Goal: Information Seeking & Learning: Learn about a topic

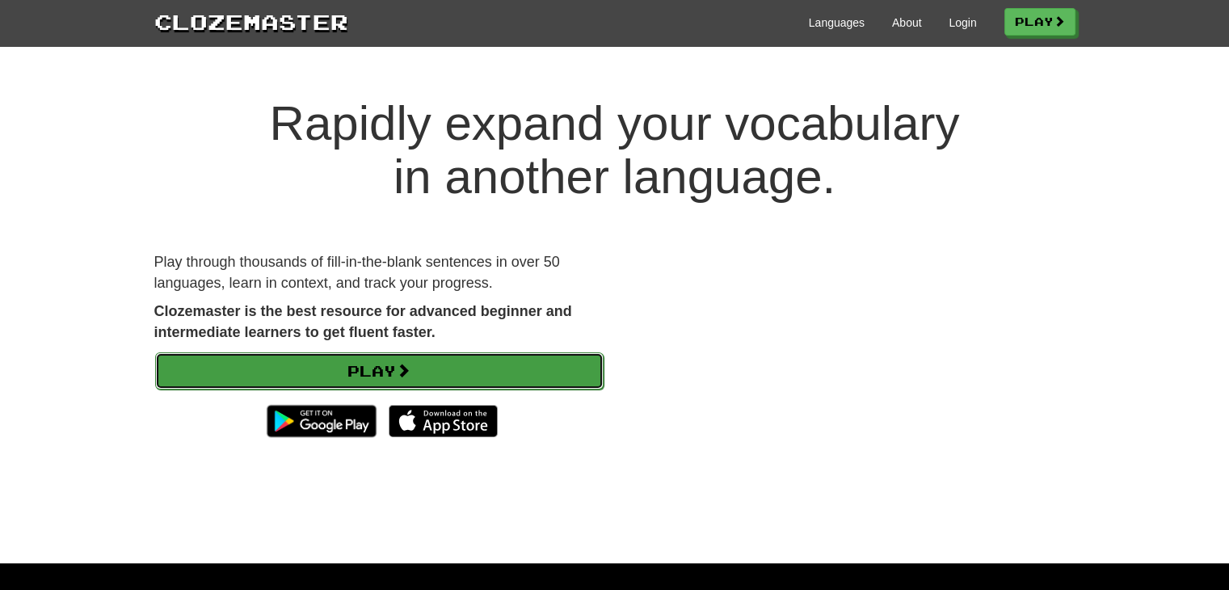
click at [344, 358] on link "Play" at bounding box center [379, 370] width 449 height 37
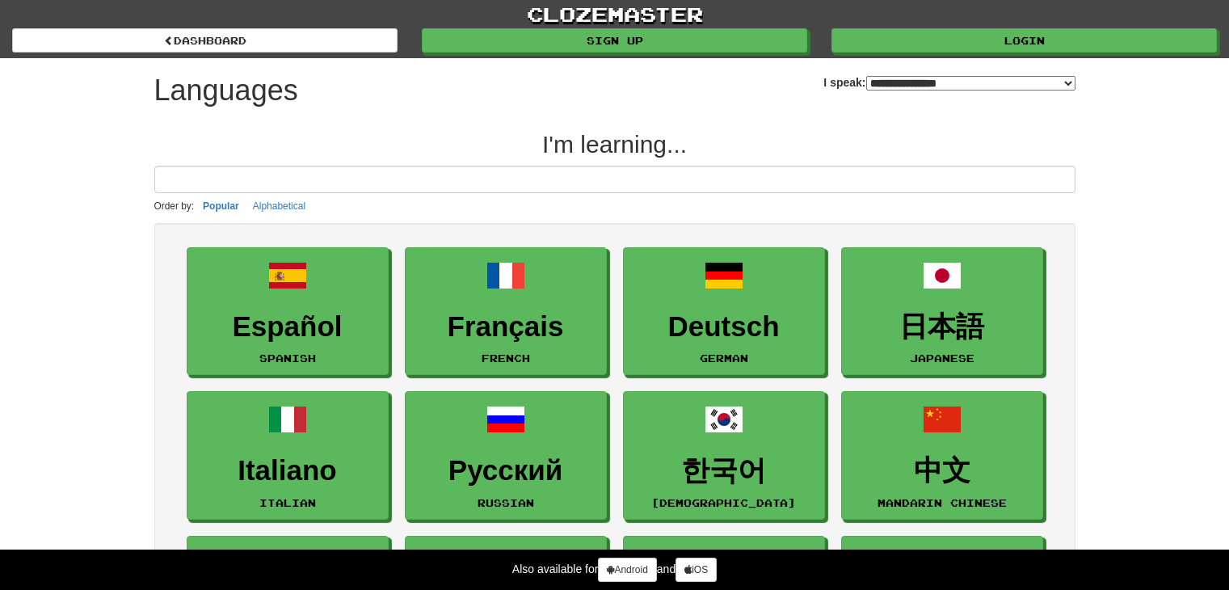
select select "*******"
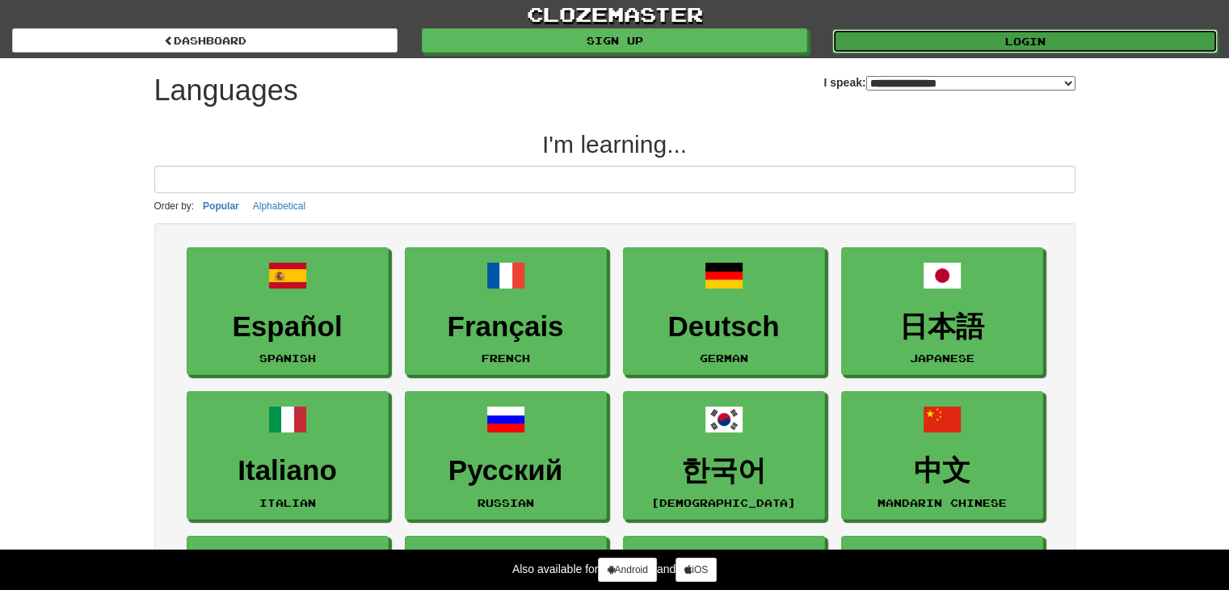
click at [906, 36] on link "Login" at bounding box center [1025, 41] width 386 height 24
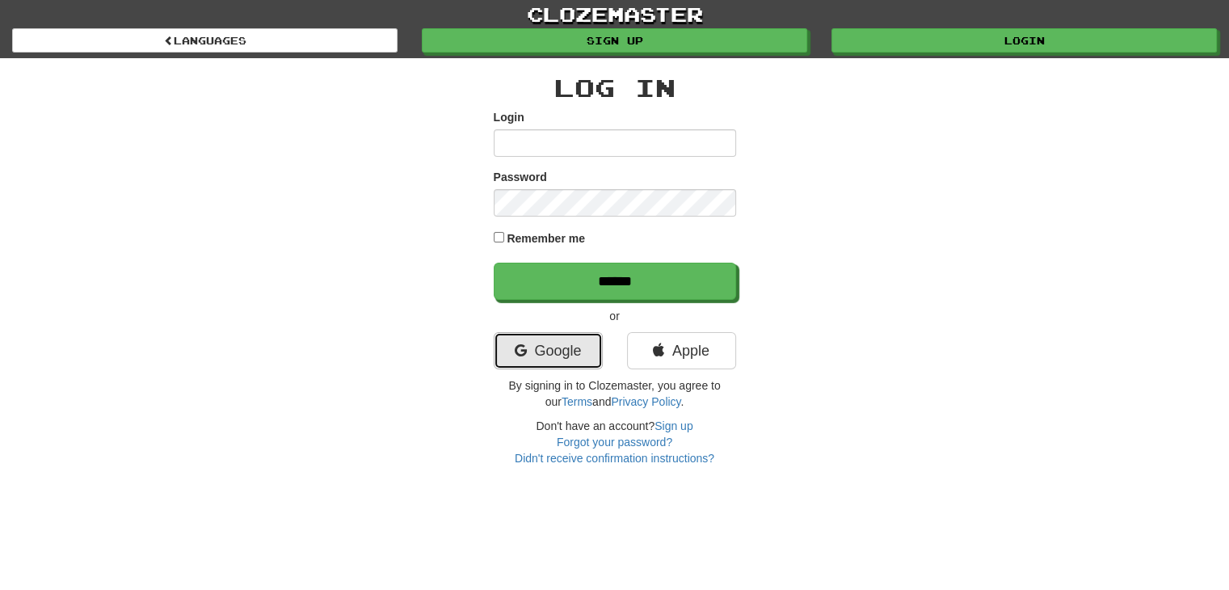
click at [540, 343] on link "Google" at bounding box center [548, 350] width 109 height 37
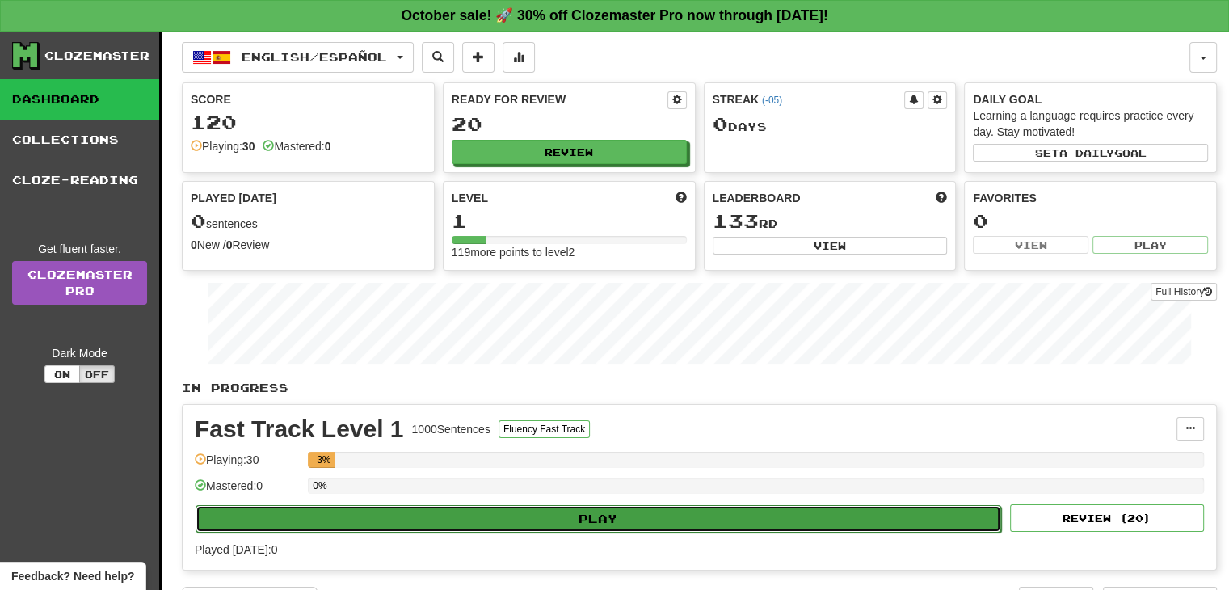
click at [456, 518] on button "Play" at bounding box center [599, 518] width 806 height 27
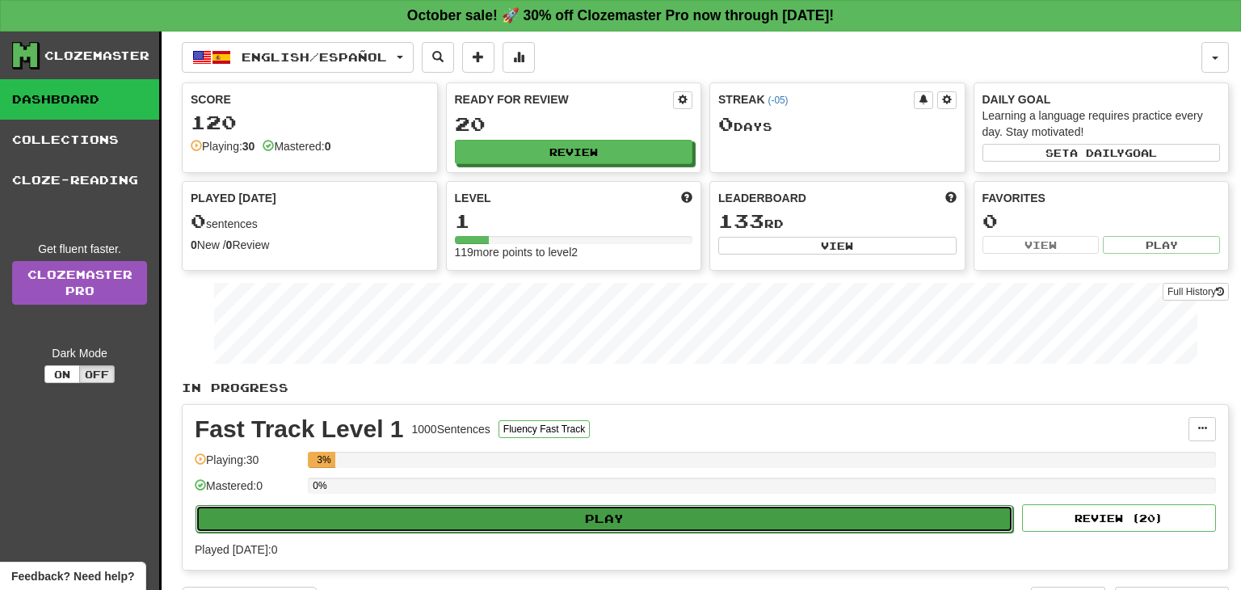
select select "**"
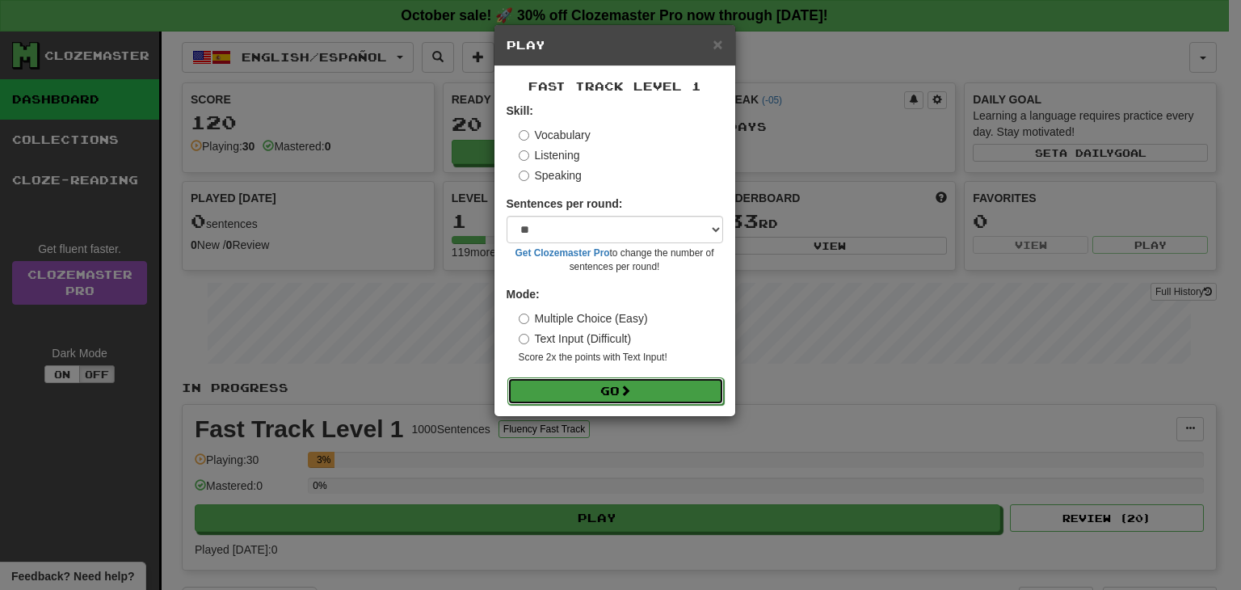
click at [580, 388] on button "Go" at bounding box center [616, 390] width 217 height 27
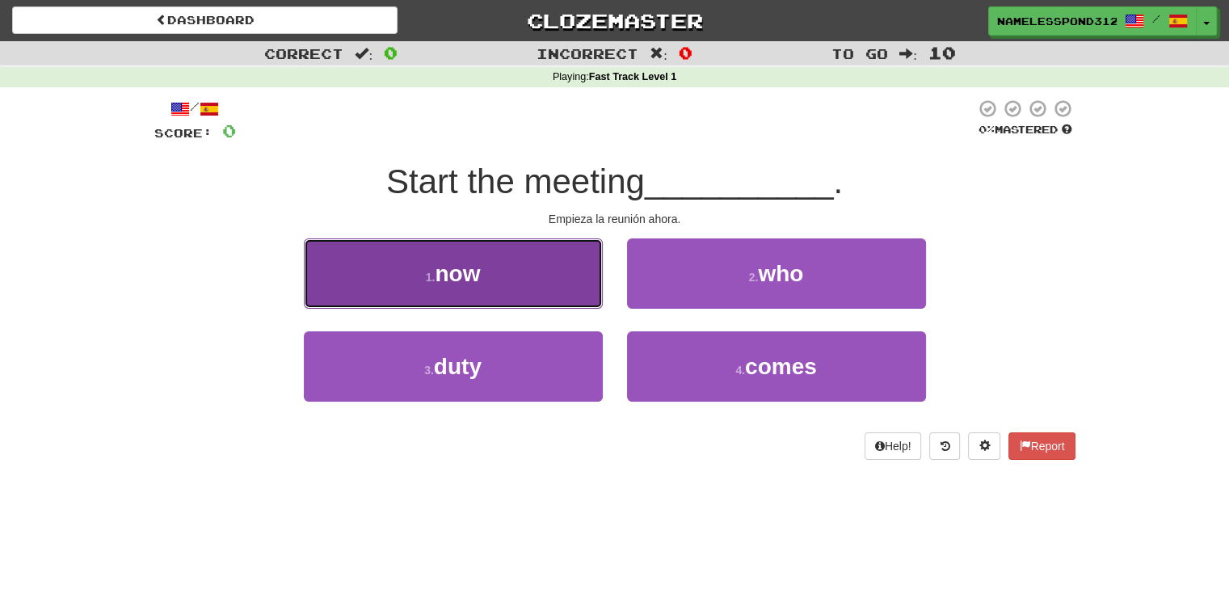
click at [570, 299] on button "1 . now" at bounding box center [453, 273] width 299 height 70
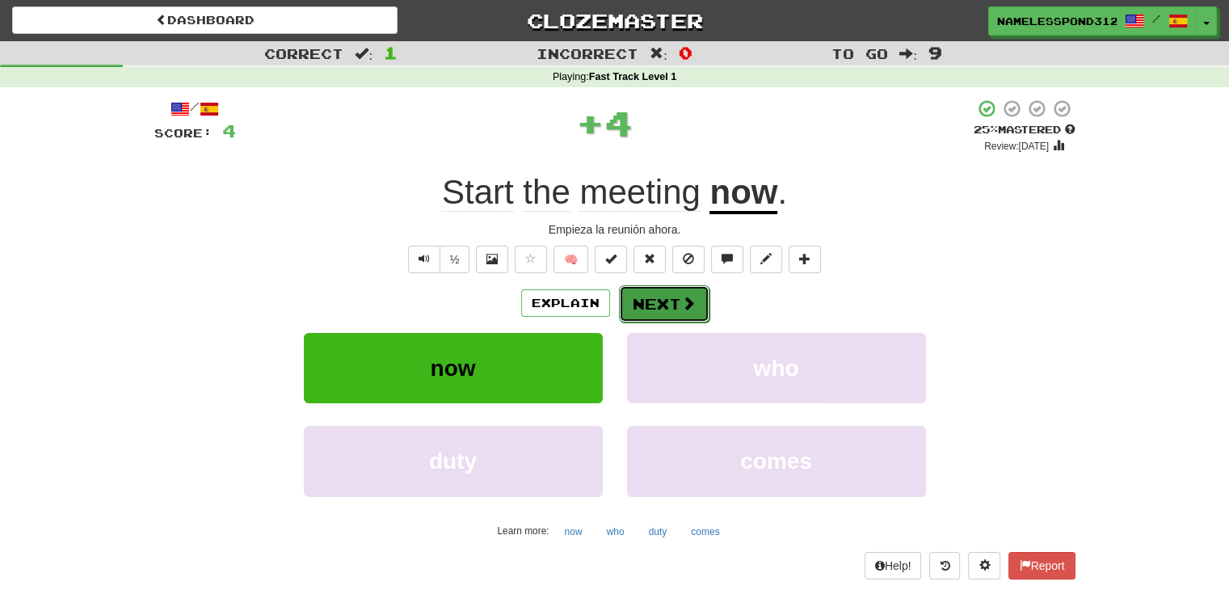
click at [668, 302] on button "Next" at bounding box center [664, 303] width 91 height 37
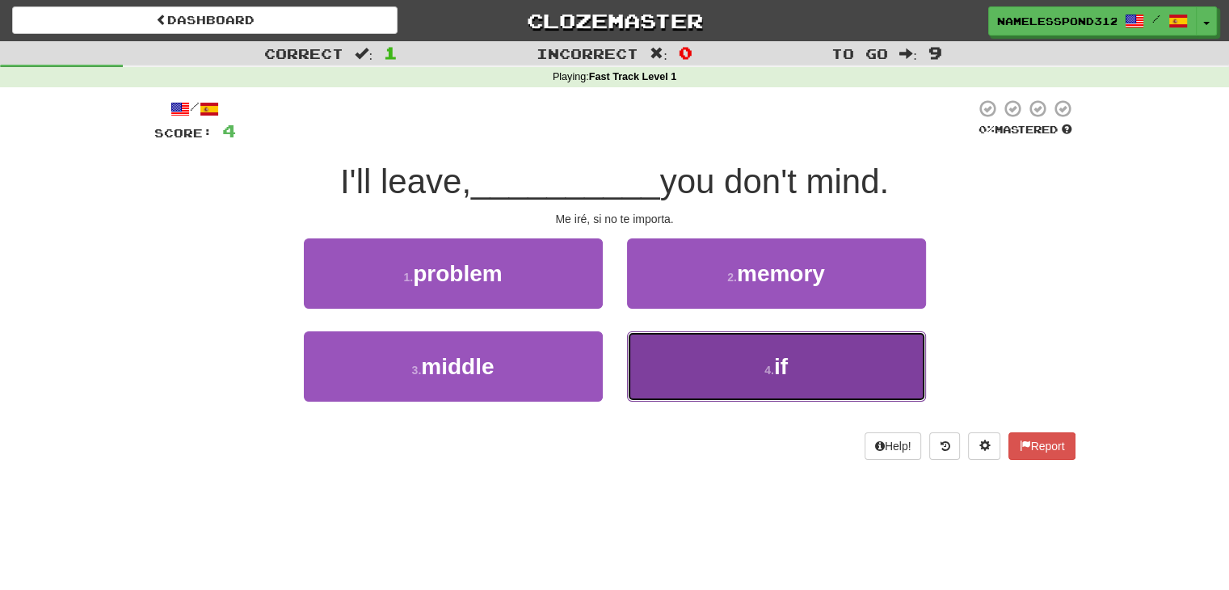
click at [680, 340] on button "4 . if" at bounding box center [776, 366] width 299 height 70
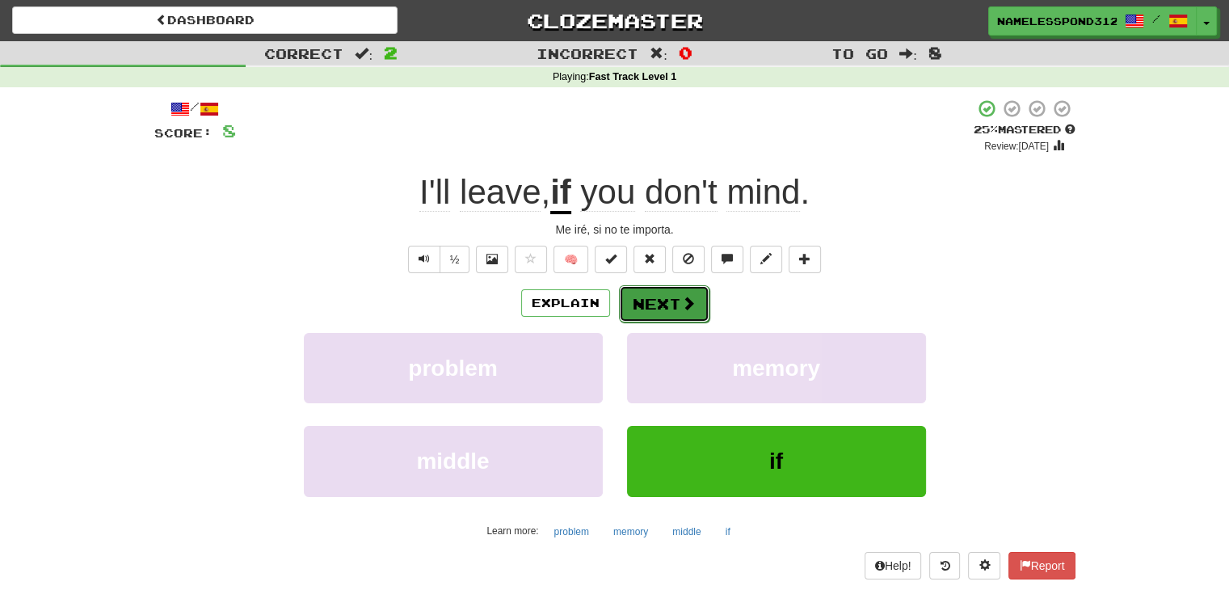
click at [679, 310] on button "Next" at bounding box center [664, 303] width 91 height 37
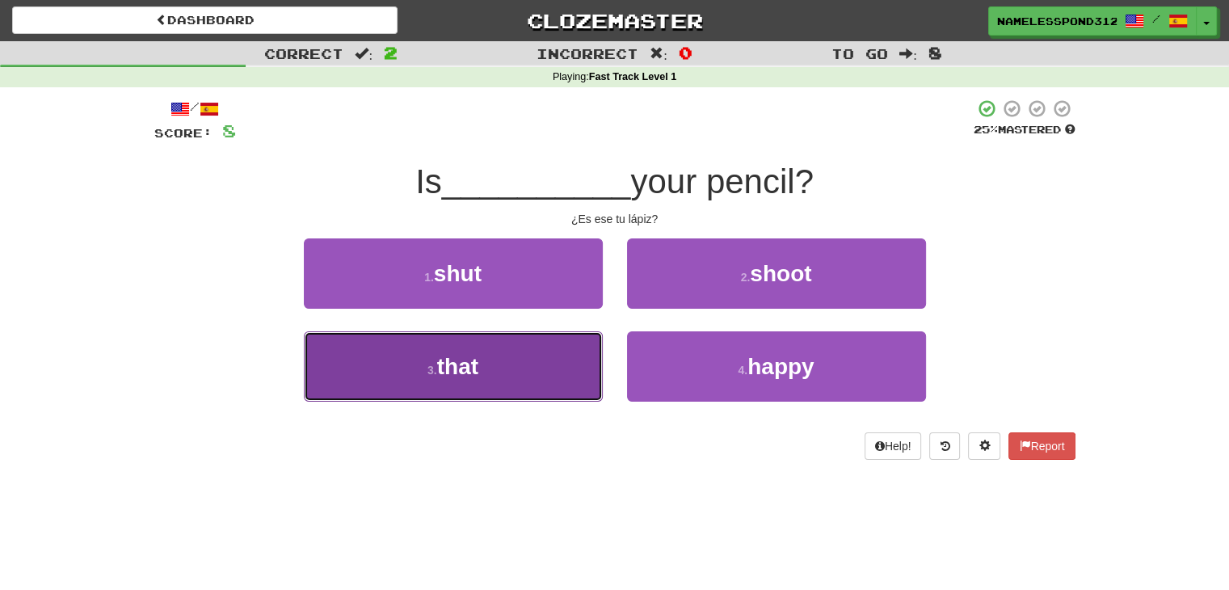
click at [574, 362] on button "3 . that" at bounding box center [453, 366] width 299 height 70
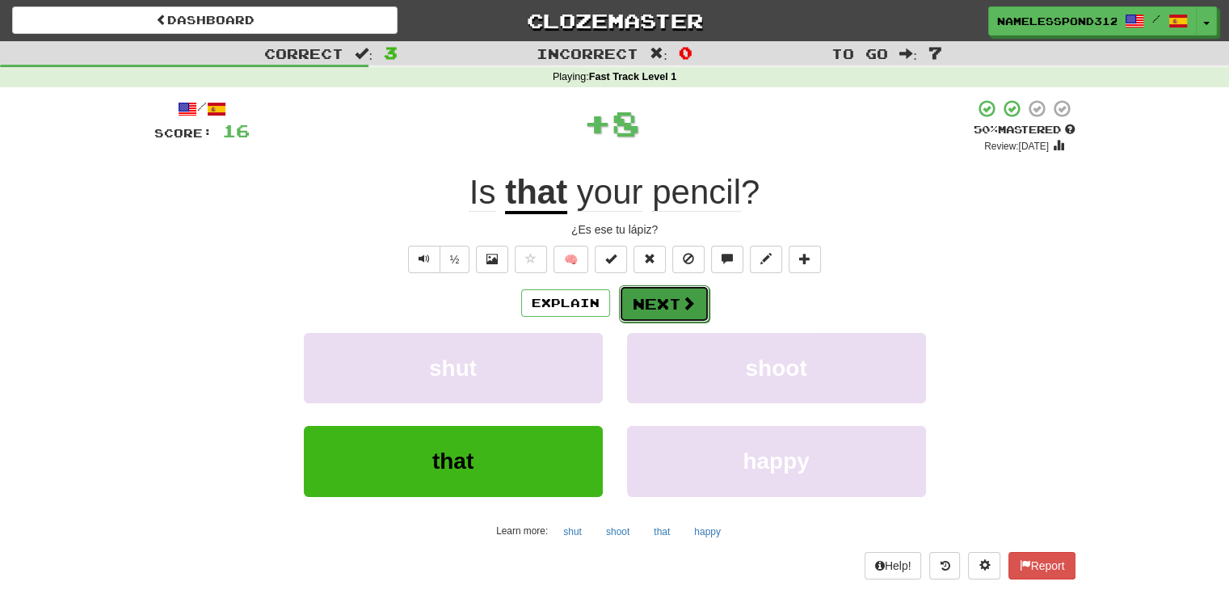
click at [679, 293] on button "Next" at bounding box center [664, 303] width 91 height 37
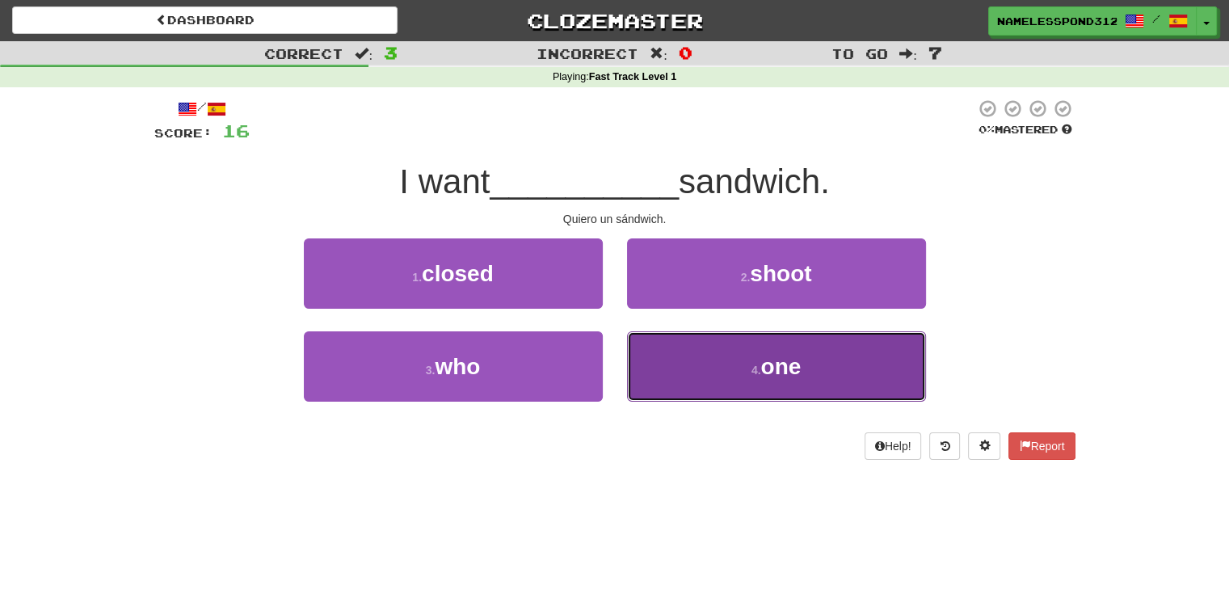
click at [665, 346] on button "4 . one" at bounding box center [776, 366] width 299 height 70
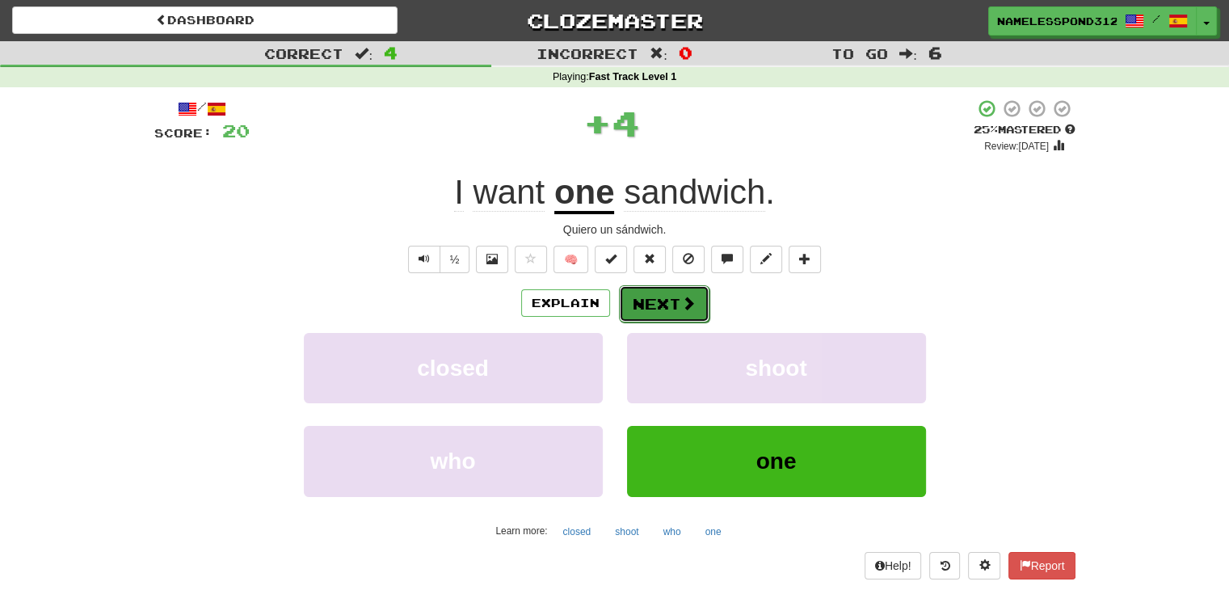
click at [666, 305] on button "Next" at bounding box center [664, 303] width 91 height 37
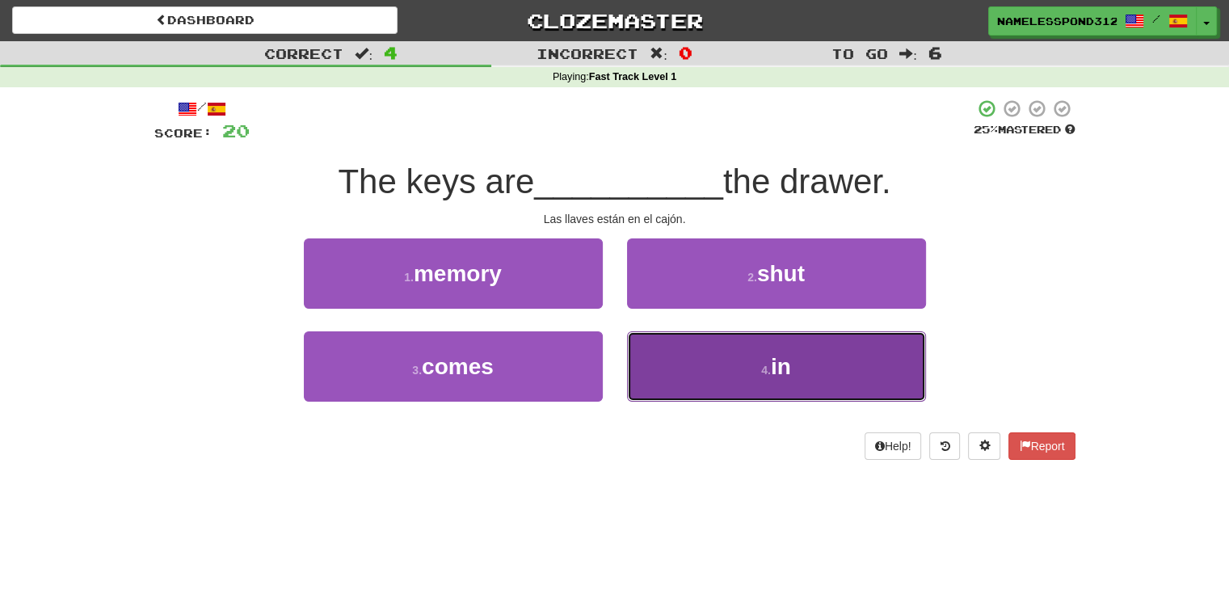
click at [668, 395] on button "4 . in" at bounding box center [776, 366] width 299 height 70
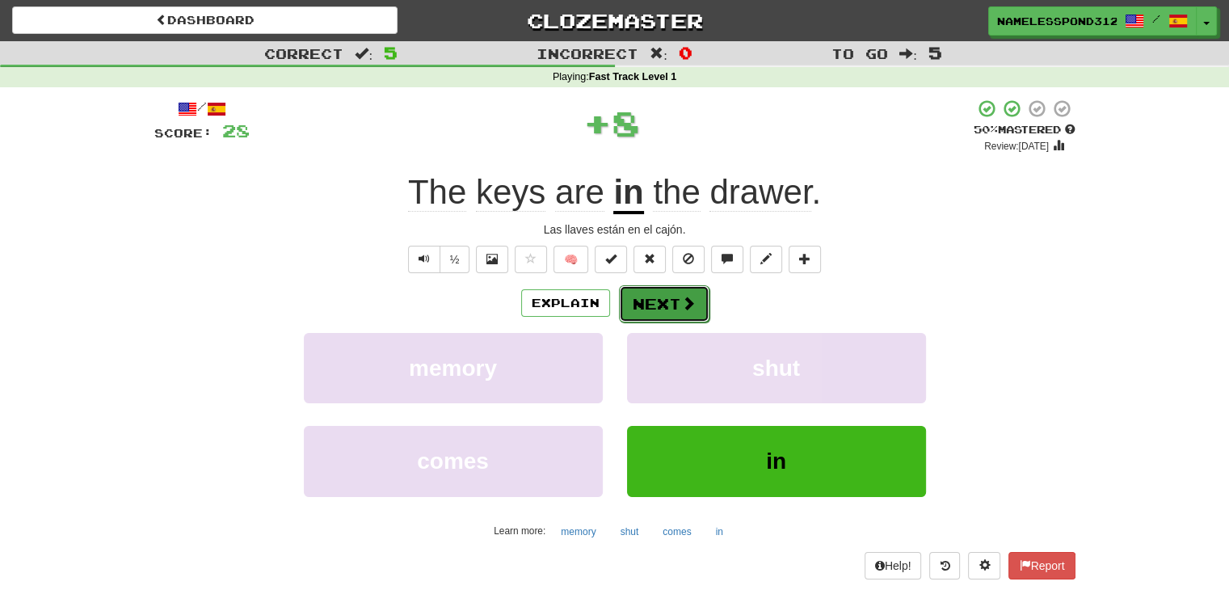
click at [668, 295] on button "Next" at bounding box center [664, 303] width 91 height 37
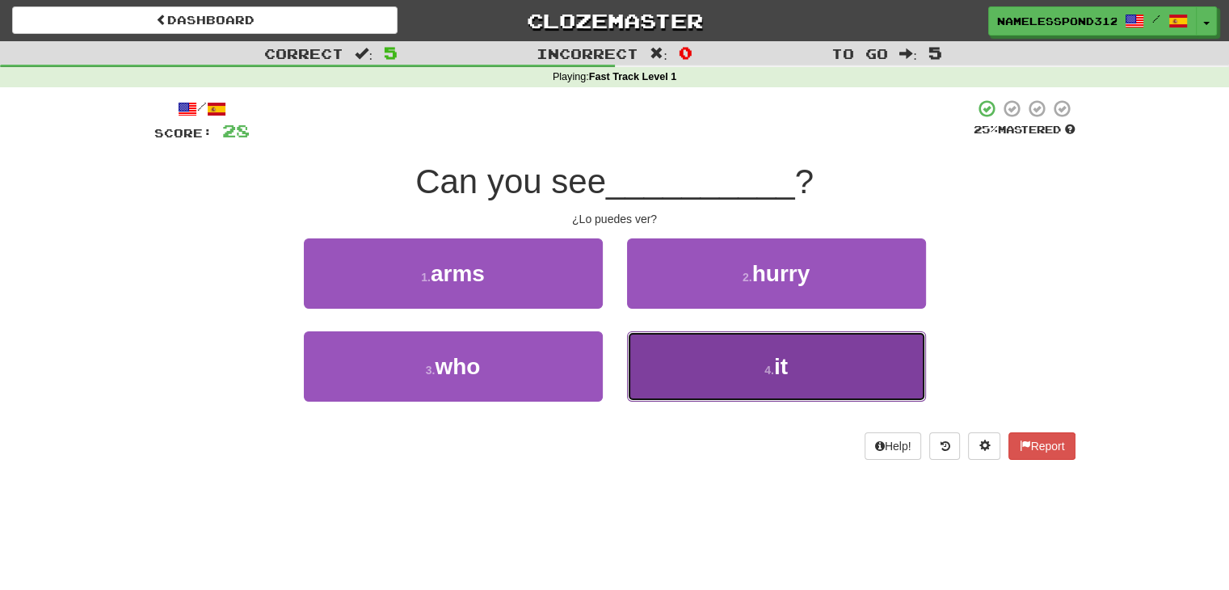
click at [653, 354] on button "4 . it" at bounding box center [776, 366] width 299 height 70
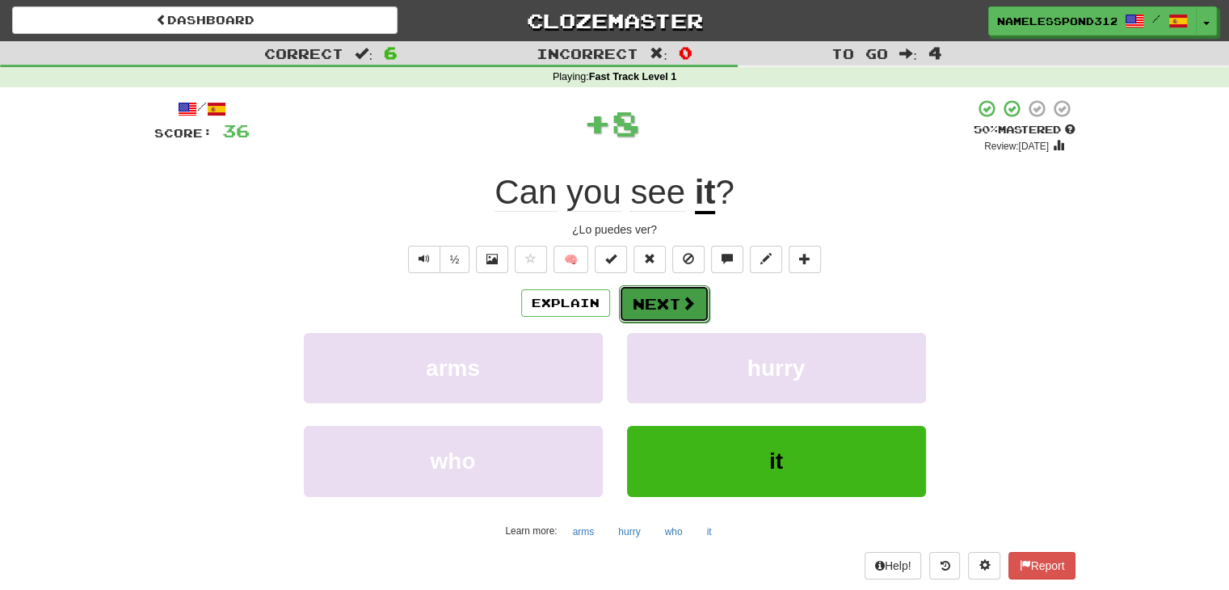
click at [670, 291] on button "Next" at bounding box center [664, 303] width 91 height 37
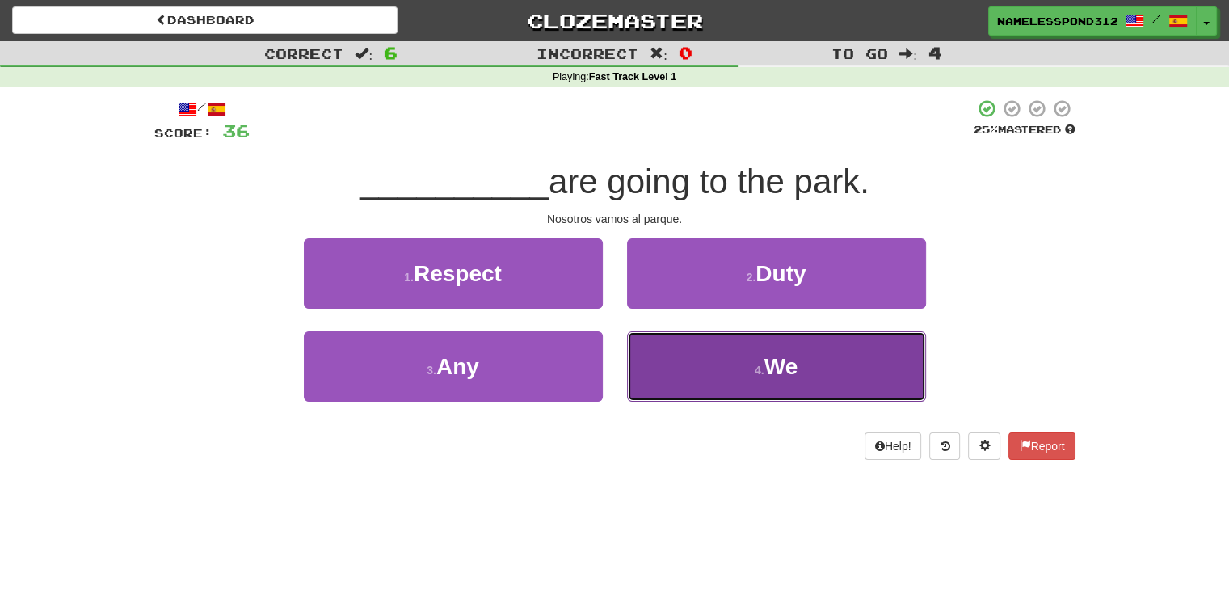
click at [677, 347] on button "4 . We" at bounding box center [776, 366] width 299 height 70
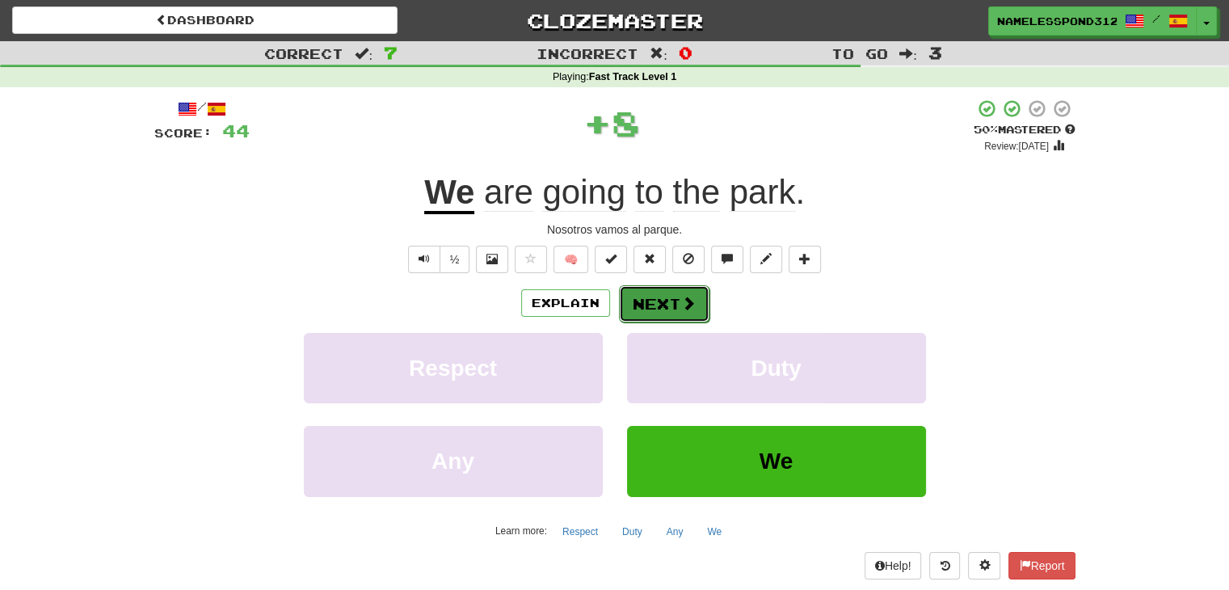
click at [660, 304] on button "Next" at bounding box center [664, 303] width 91 height 37
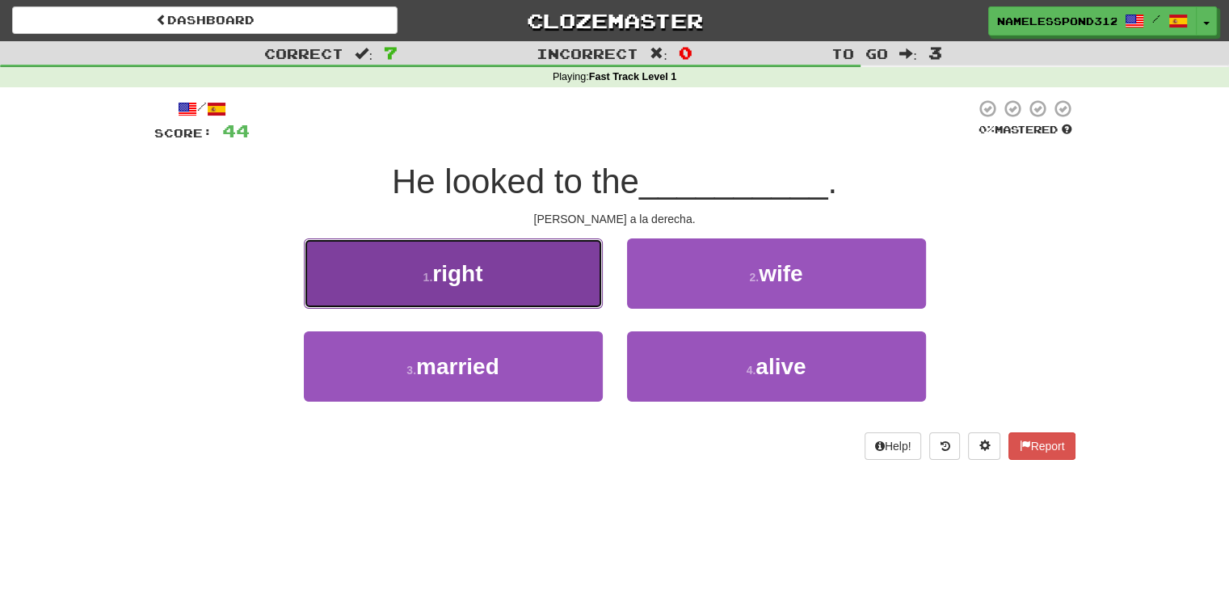
click at [569, 297] on button "1 . right" at bounding box center [453, 273] width 299 height 70
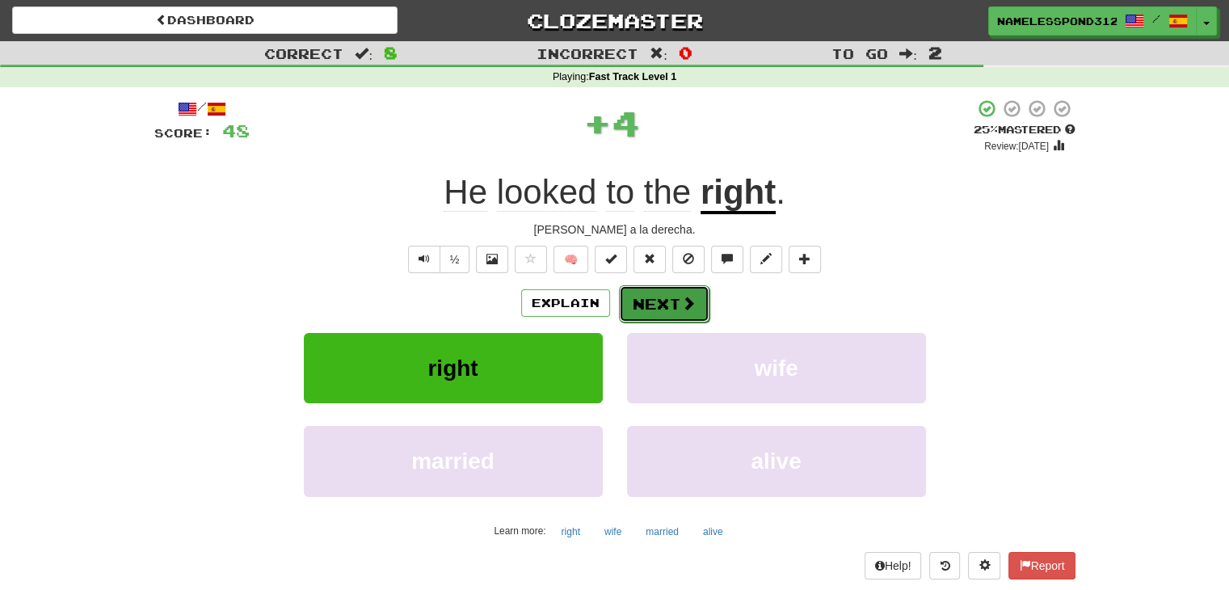
click at [652, 301] on button "Next" at bounding box center [664, 303] width 91 height 37
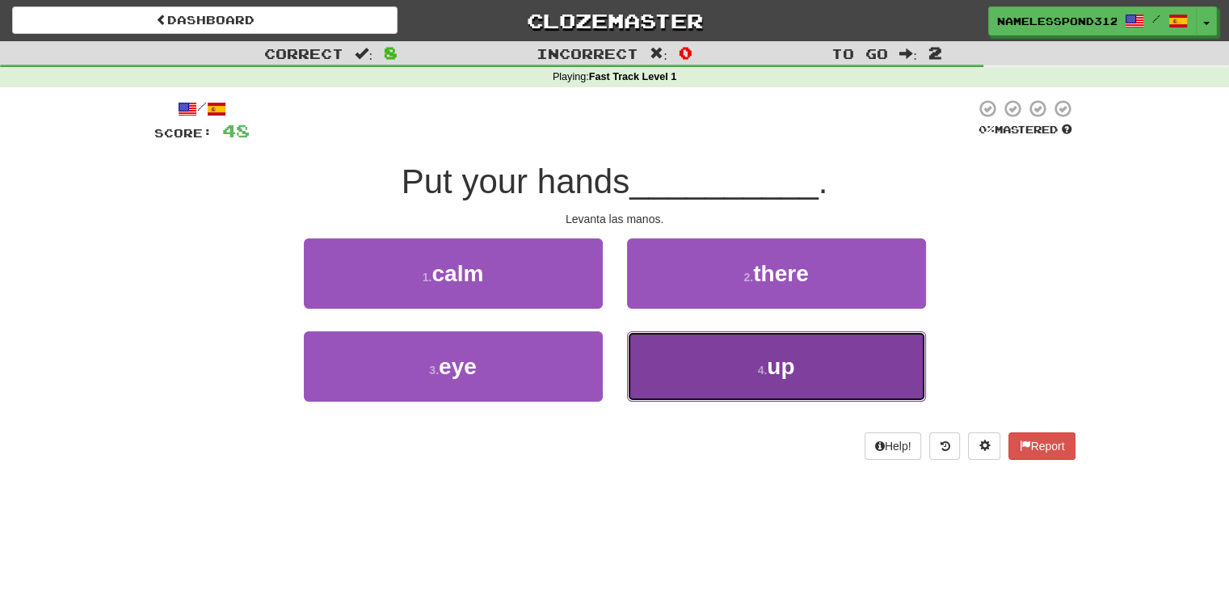
click at [663, 348] on button "4 . up" at bounding box center [776, 366] width 299 height 70
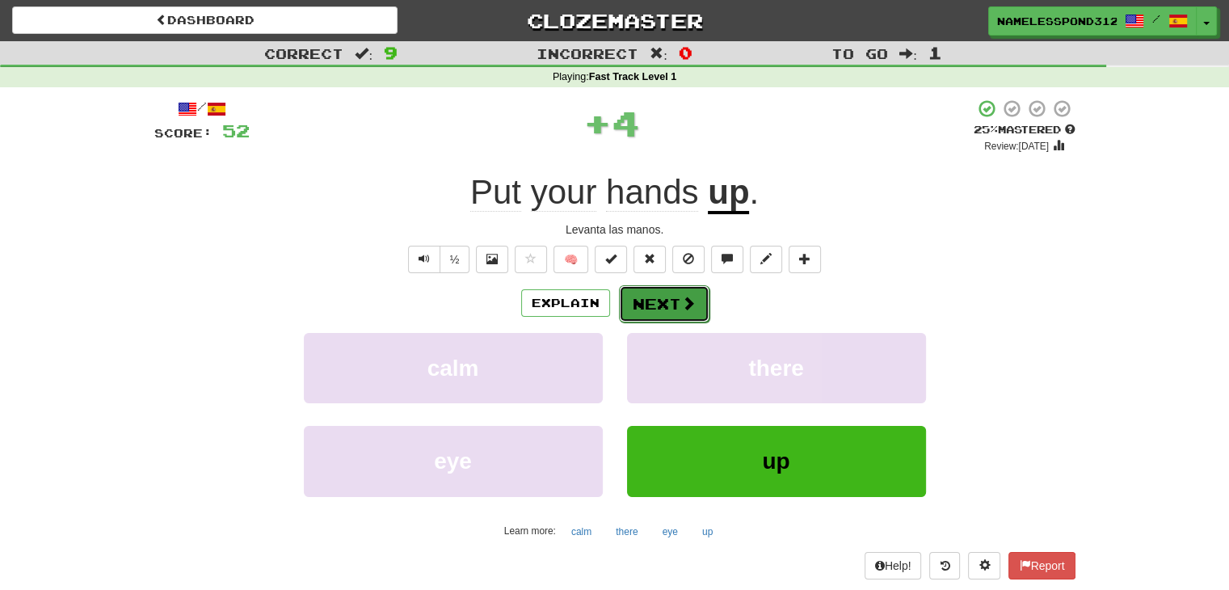
click at [655, 285] on button "Next" at bounding box center [664, 303] width 91 height 37
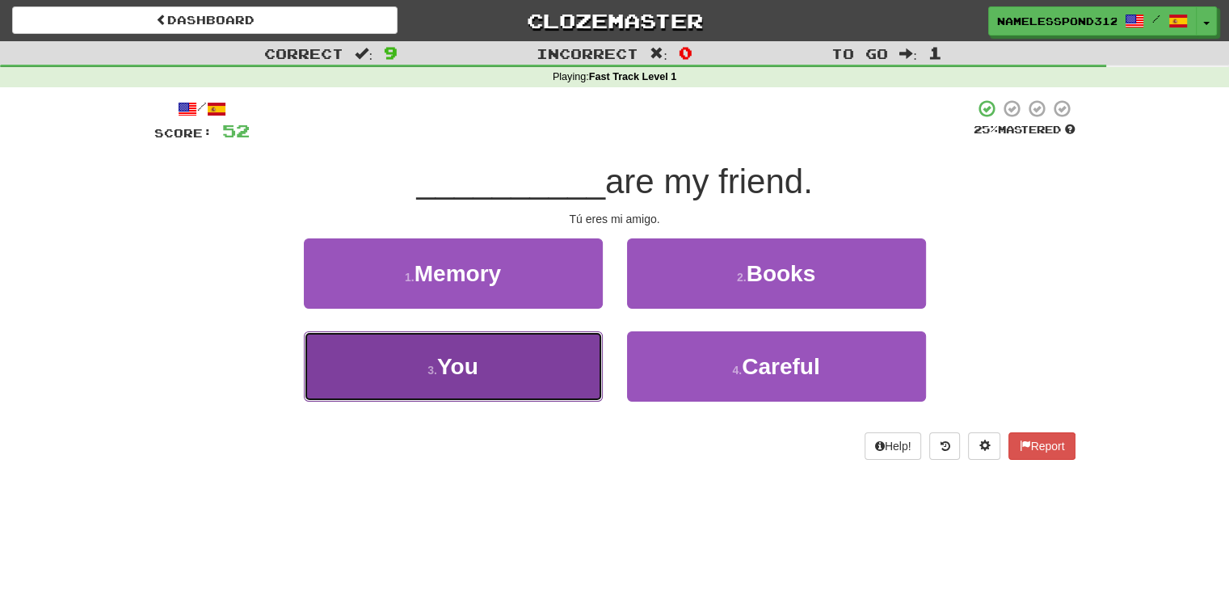
click at [540, 343] on button "3 . You" at bounding box center [453, 366] width 299 height 70
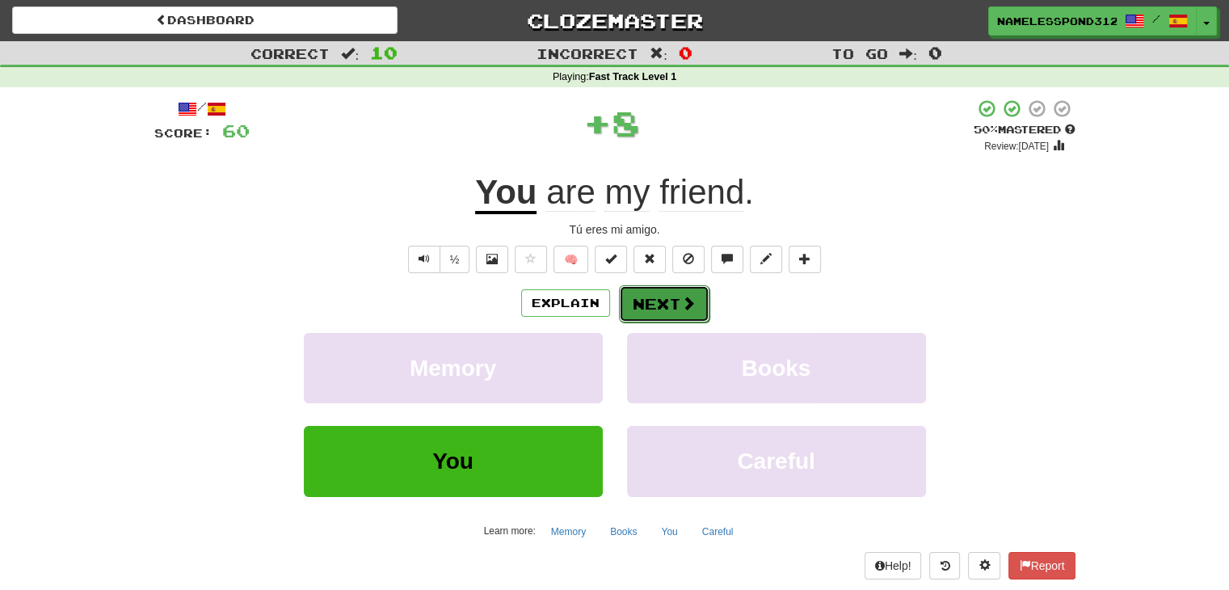
click at [689, 297] on span at bounding box center [688, 303] width 15 height 15
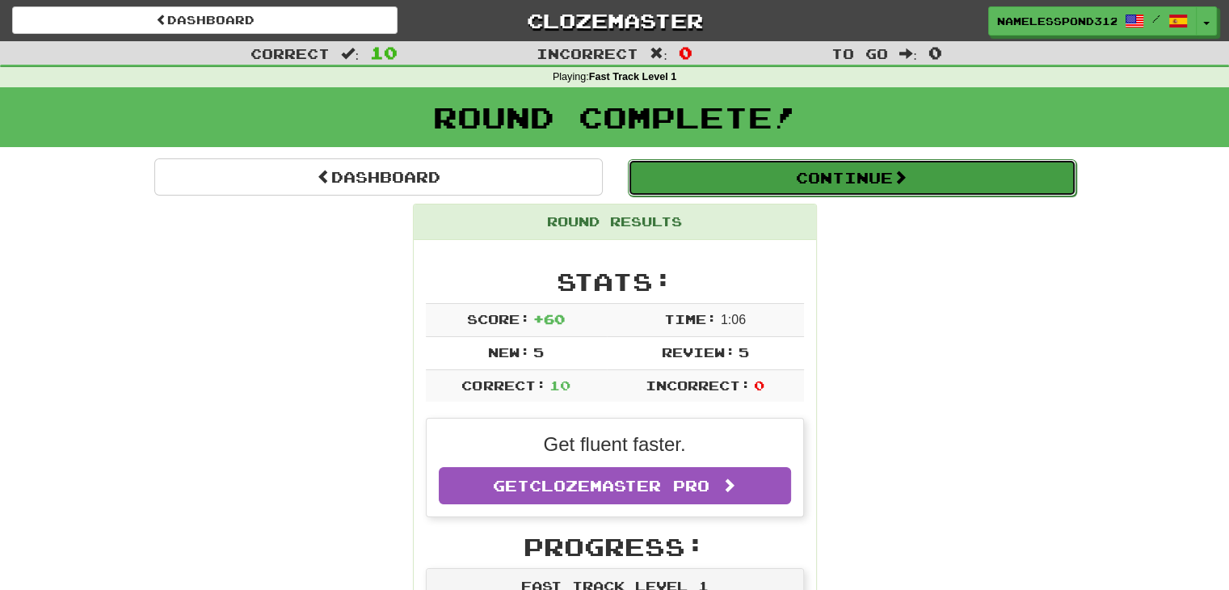
click at [819, 187] on button "Continue" at bounding box center [852, 177] width 449 height 37
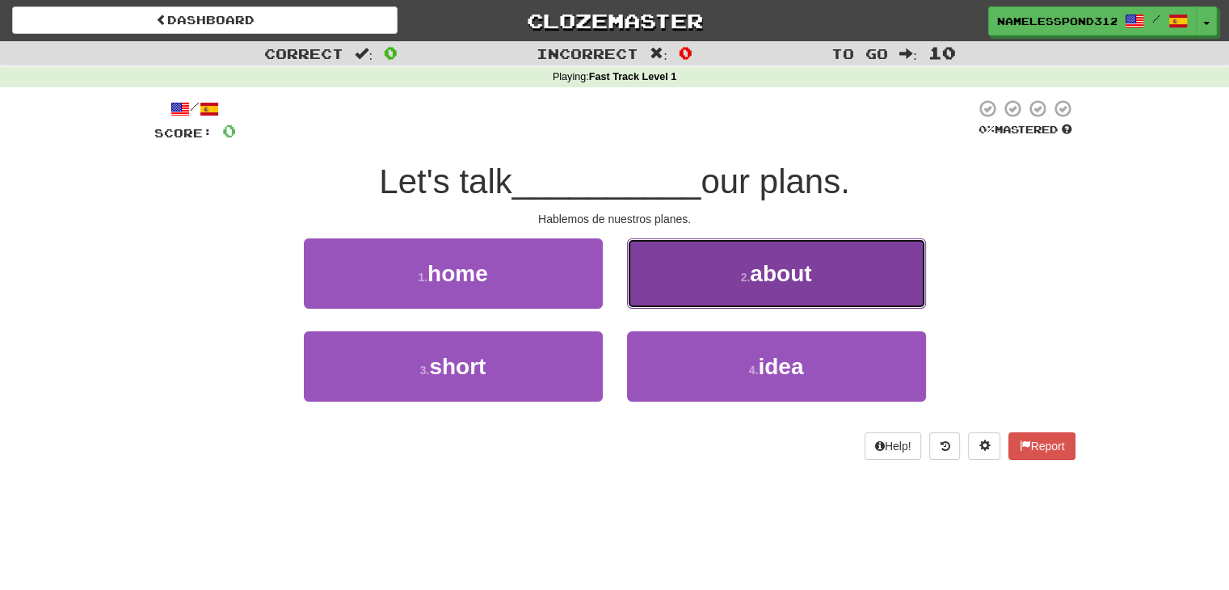
click at [721, 272] on button "2 . about" at bounding box center [776, 273] width 299 height 70
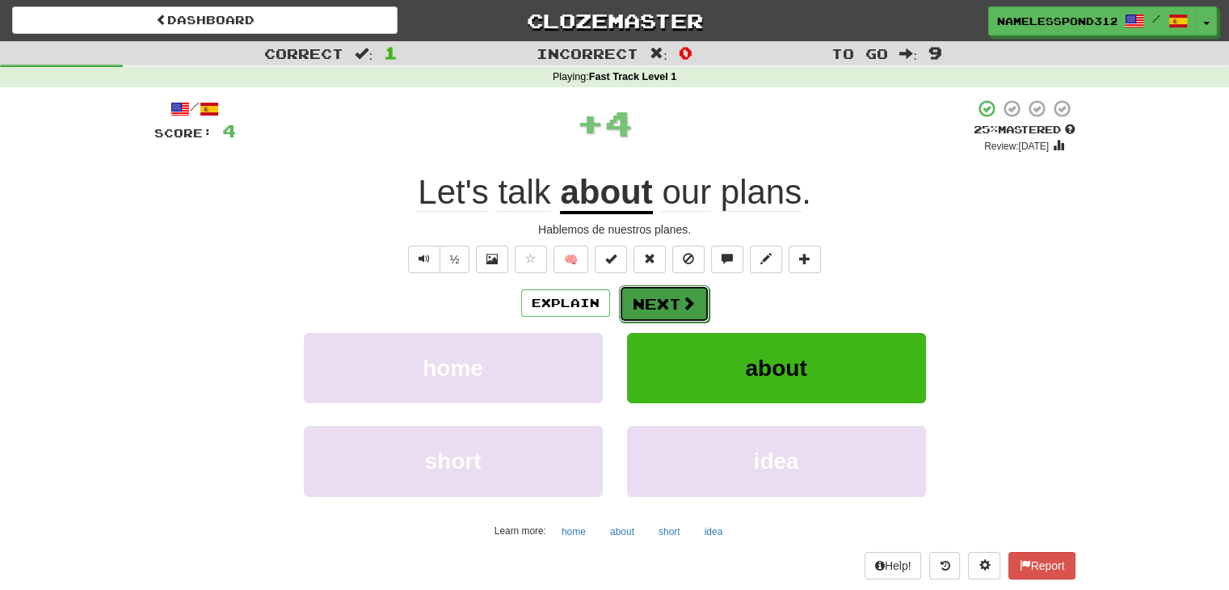
click at [694, 300] on span at bounding box center [688, 303] width 15 height 15
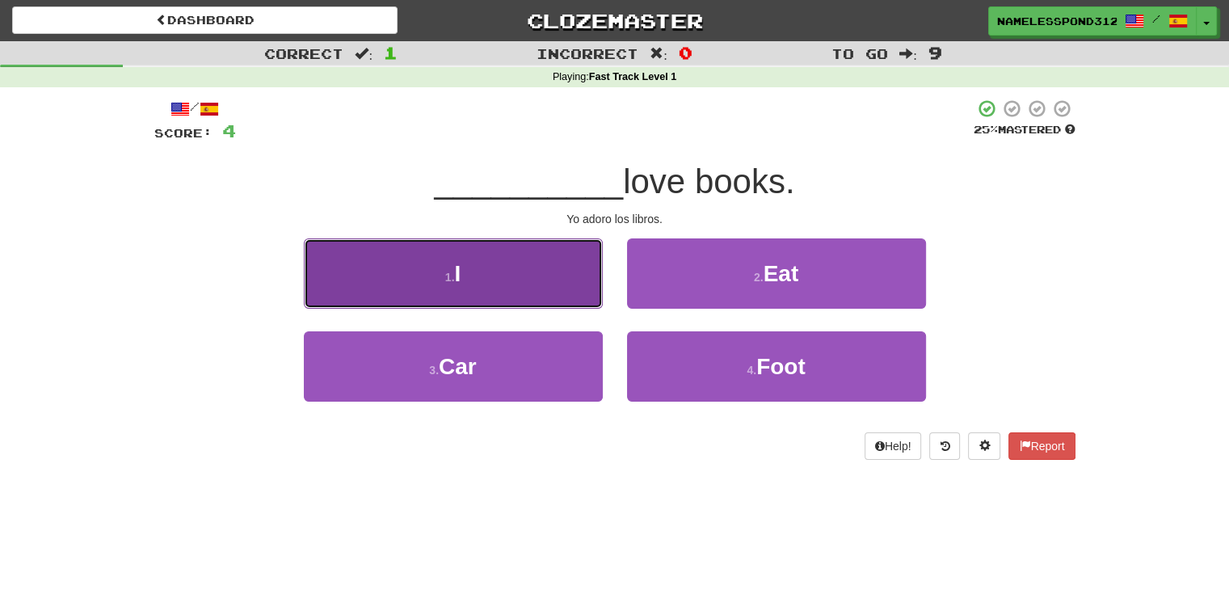
click at [565, 289] on button "1 . I" at bounding box center [453, 273] width 299 height 70
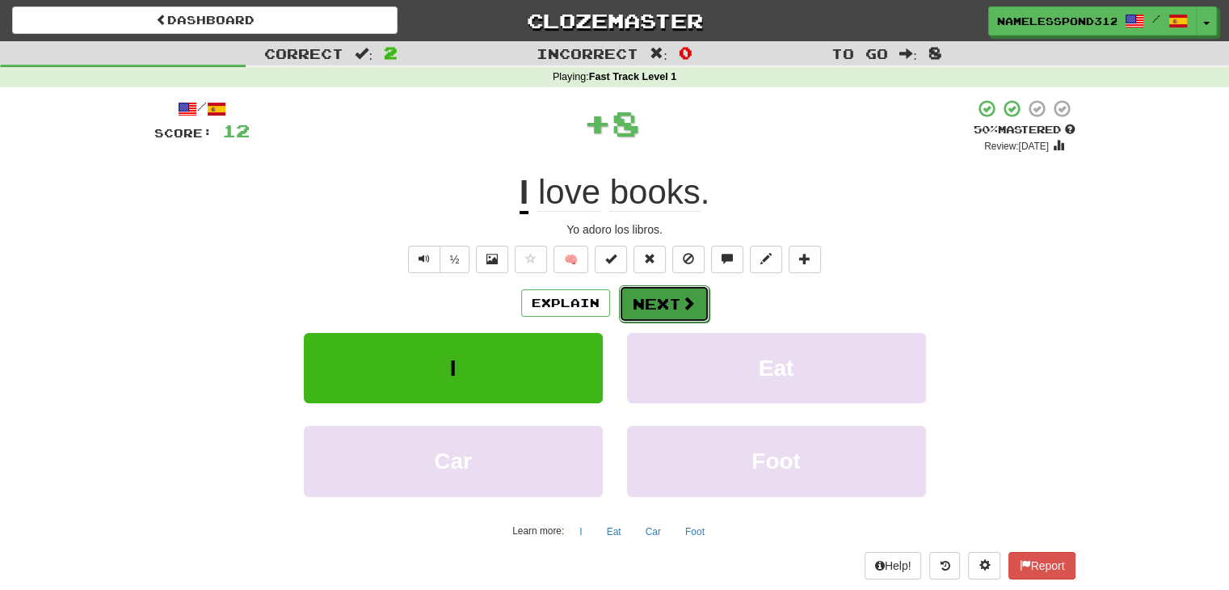
click at [674, 295] on button "Next" at bounding box center [664, 303] width 91 height 37
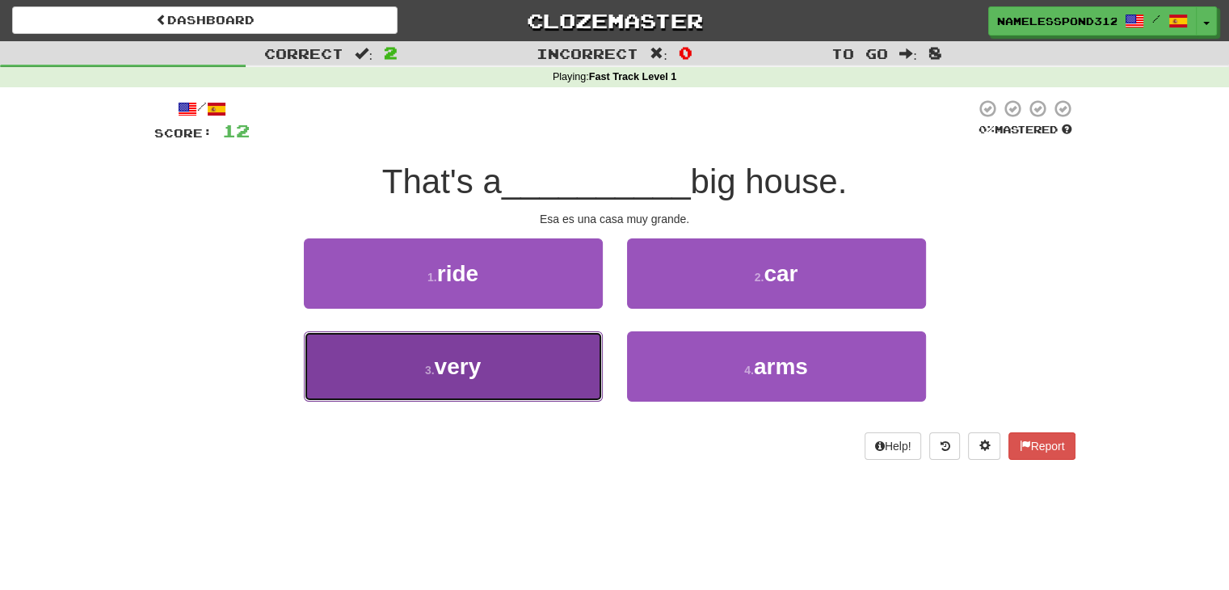
click at [588, 361] on button "3 . very" at bounding box center [453, 366] width 299 height 70
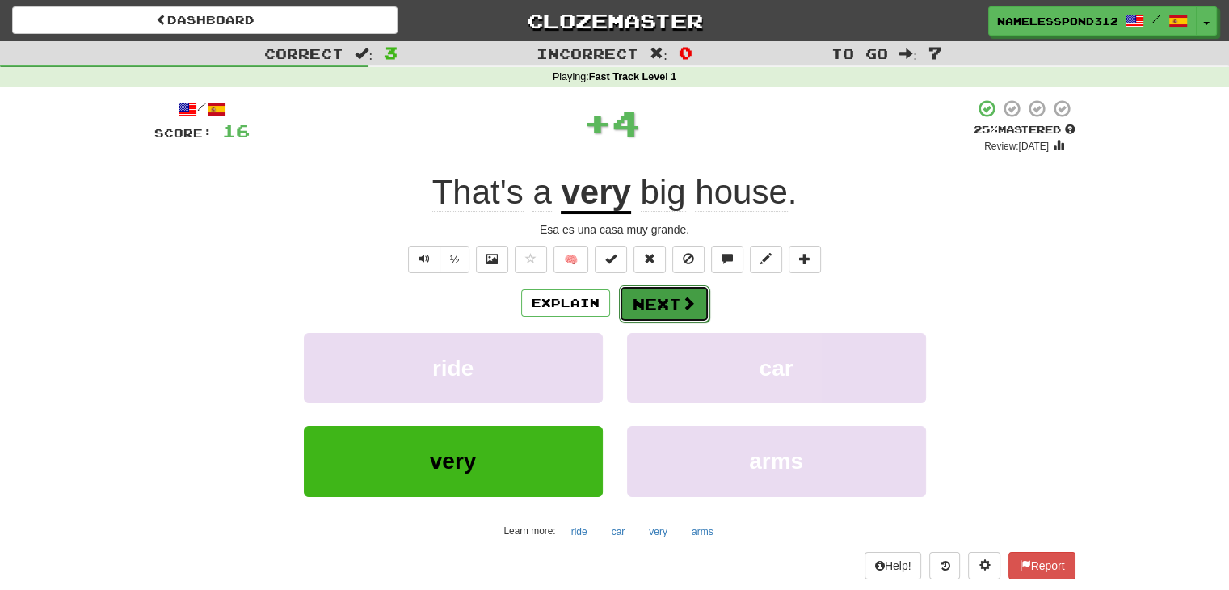
click at [635, 305] on button "Next" at bounding box center [664, 303] width 91 height 37
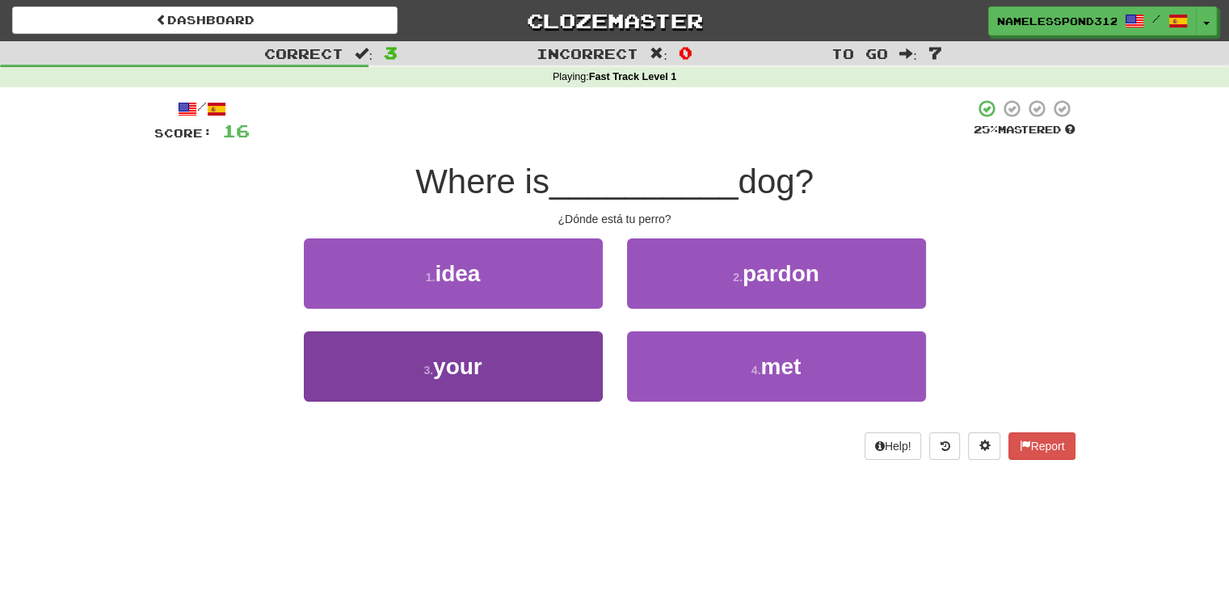
drag, startPoint x: 483, startPoint y: 434, endPoint x: 464, endPoint y: 385, distance: 53.0
click at [464, 385] on div "/ Score: 16 25 % Mastered Where is __________ dog? ¿Dónde está tu perro? 1 . id…" at bounding box center [614, 279] width 921 height 361
click at [464, 385] on button "3 . your" at bounding box center [453, 366] width 299 height 70
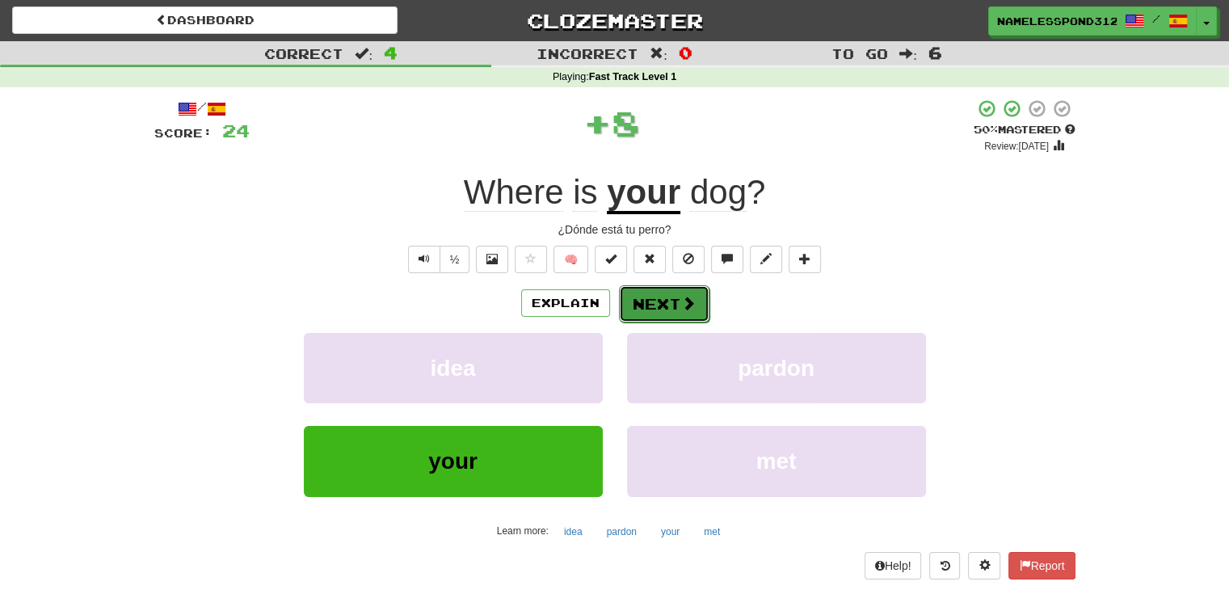
click at [662, 306] on button "Next" at bounding box center [664, 303] width 91 height 37
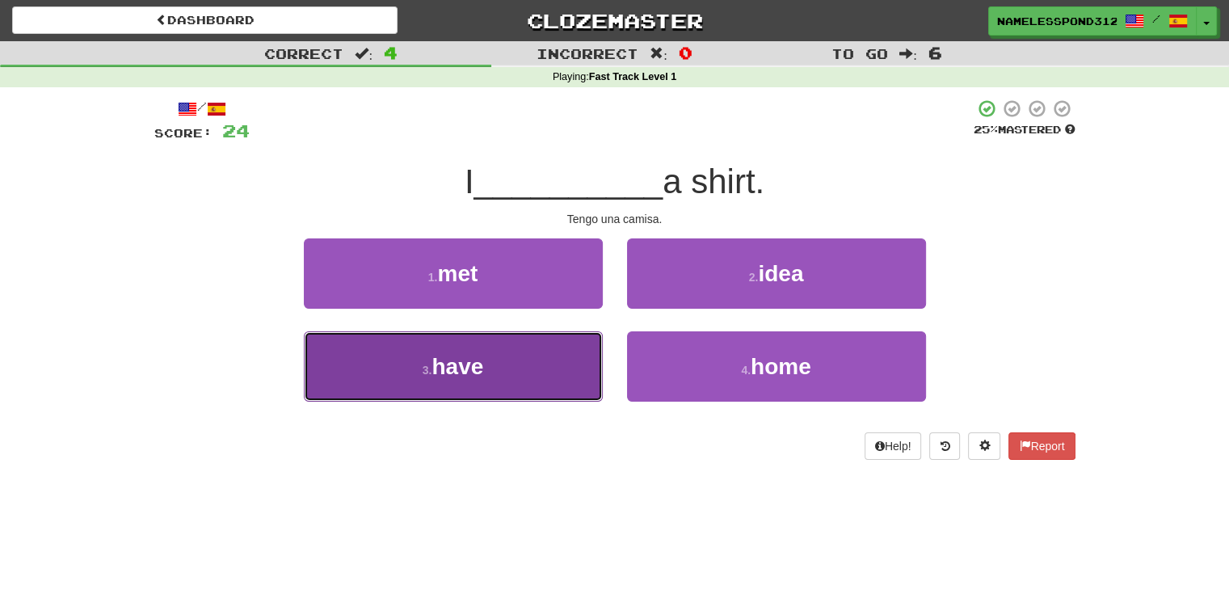
click at [542, 345] on button "3 . have" at bounding box center [453, 366] width 299 height 70
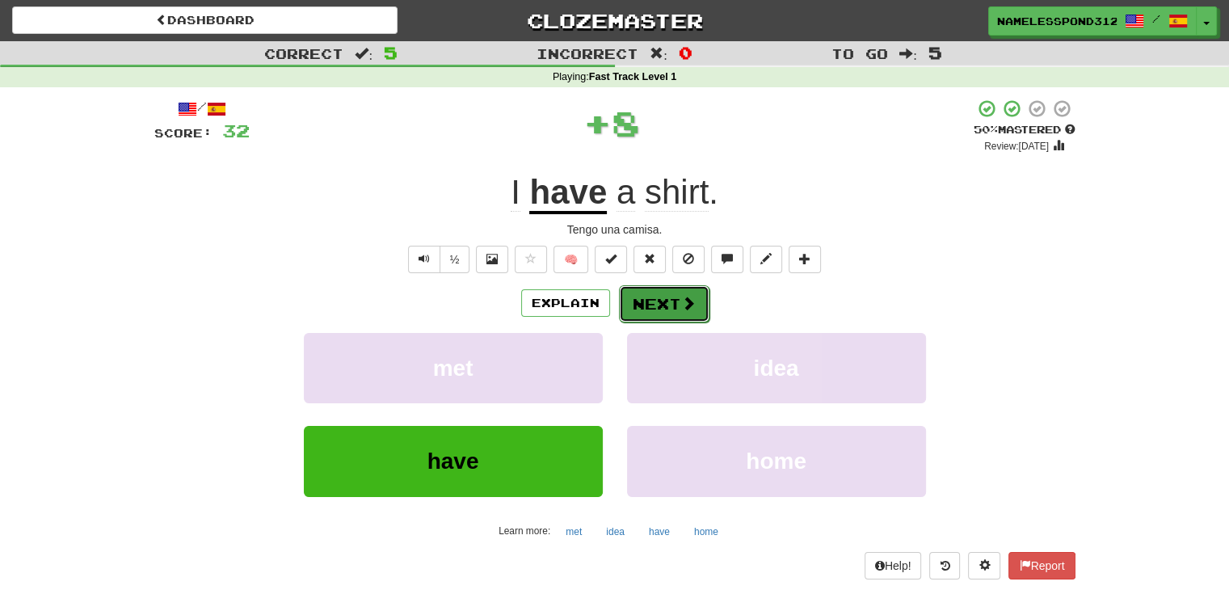
click at [661, 286] on button "Next" at bounding box center [664, 303] width 91 height 37
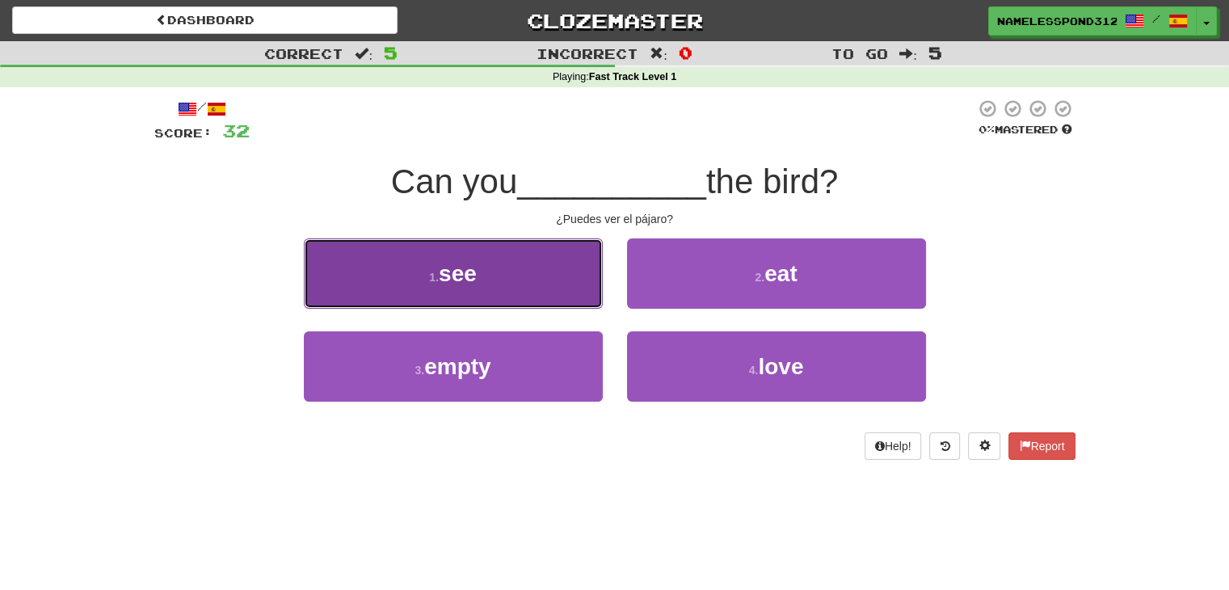
click at [525, 292] on button "1 . see" at bounding box center [453, 273] width 299 height 70
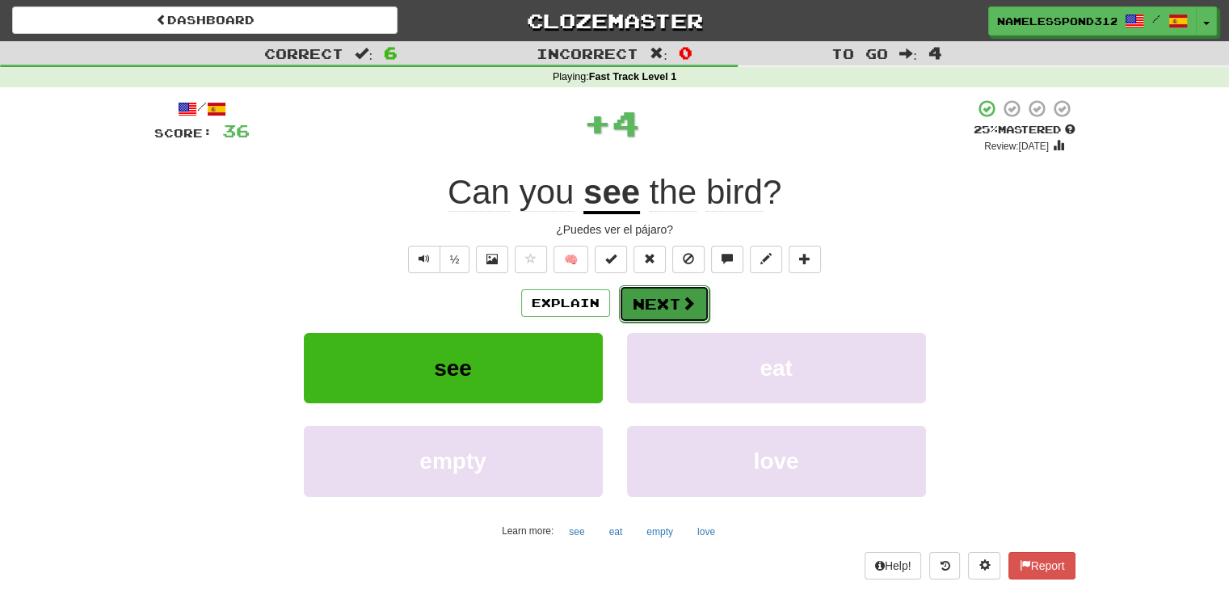
click at [675, 301] on button "Next" at bounding box center [664, 303] width 91 height 37
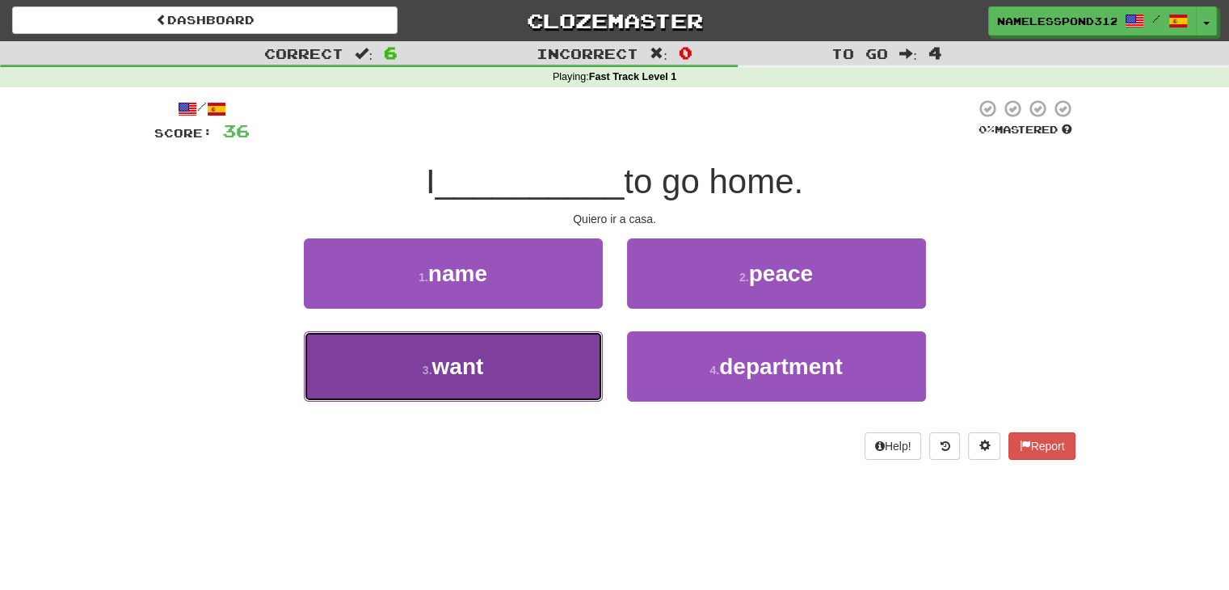
click at [589, 350] on button "3 . want" at bounding box center [453, 366] width 299 height 70
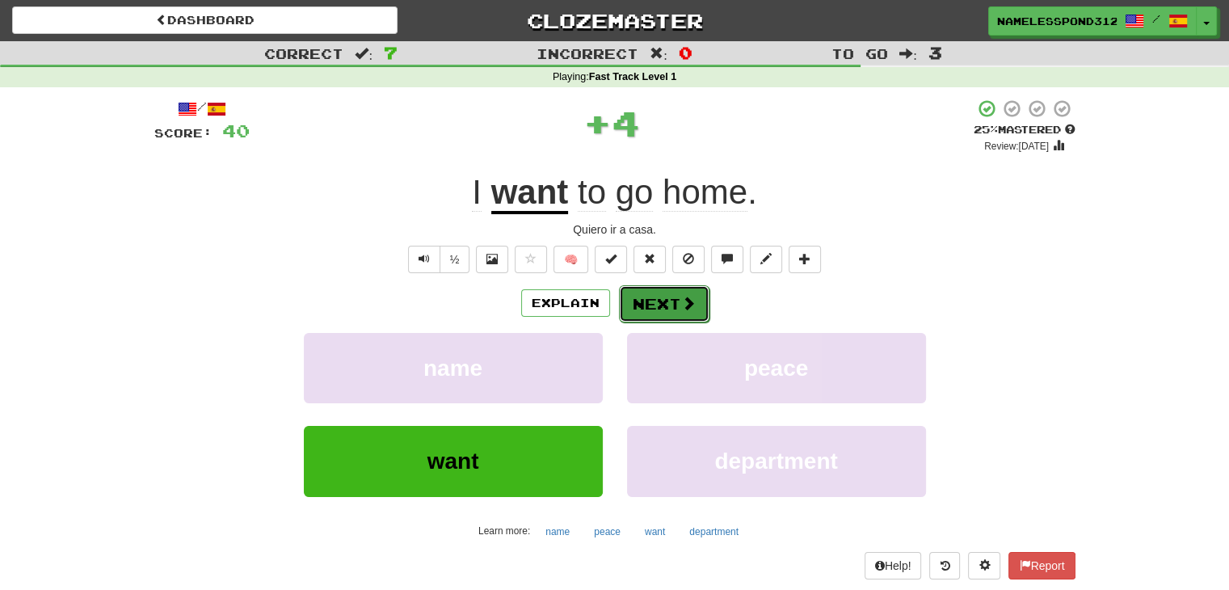
click at [676, 303] on button "Next" at bounding box center [664, 303] width 91 height 37
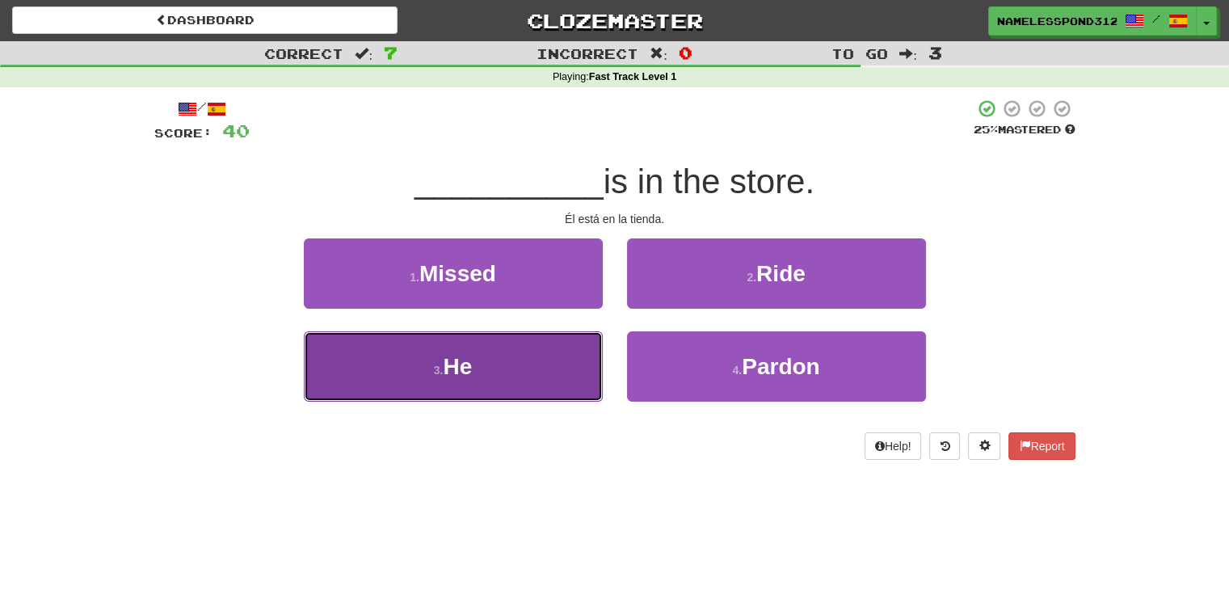
click at [562, 352] on button "3 . He" at bounding box center [453, 366] width 299 height 70
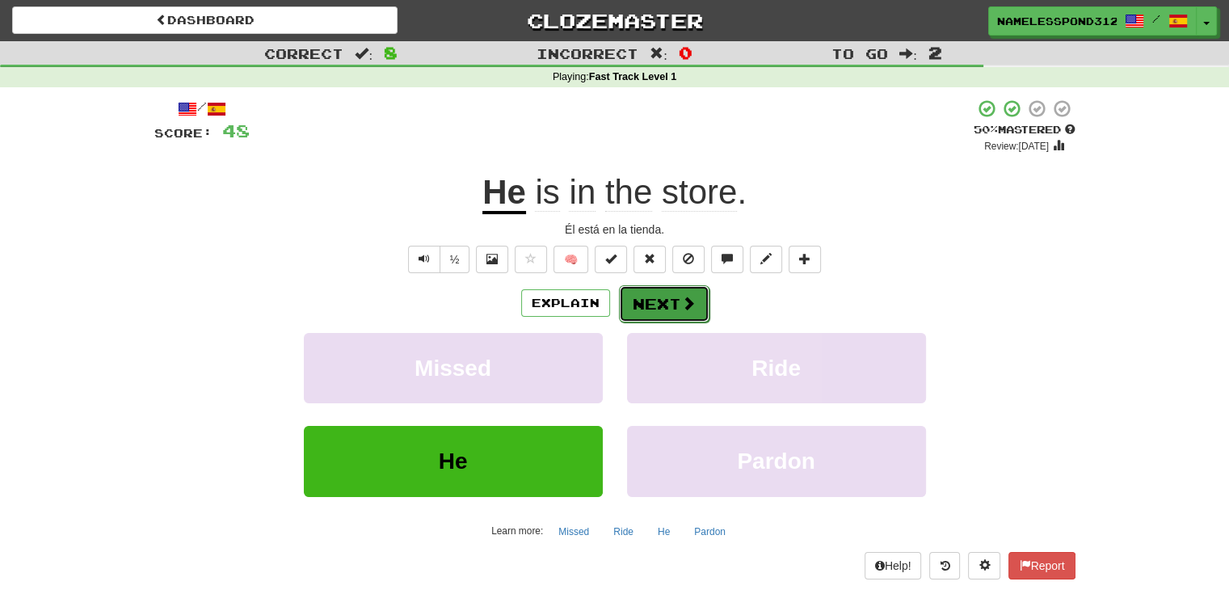
click at [655, 301] on button "Next" at bounding box center [664, 303] width 91 height 37
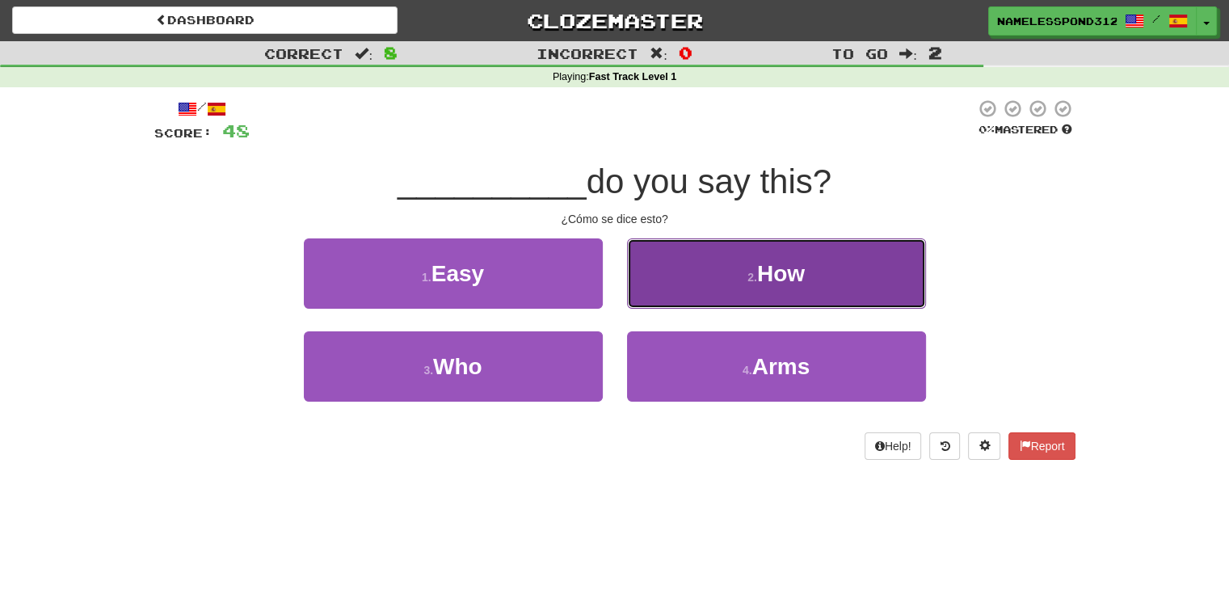
click at [648, 305] on button "2 . How" at bounding box center [776, 273] width 299 height 70
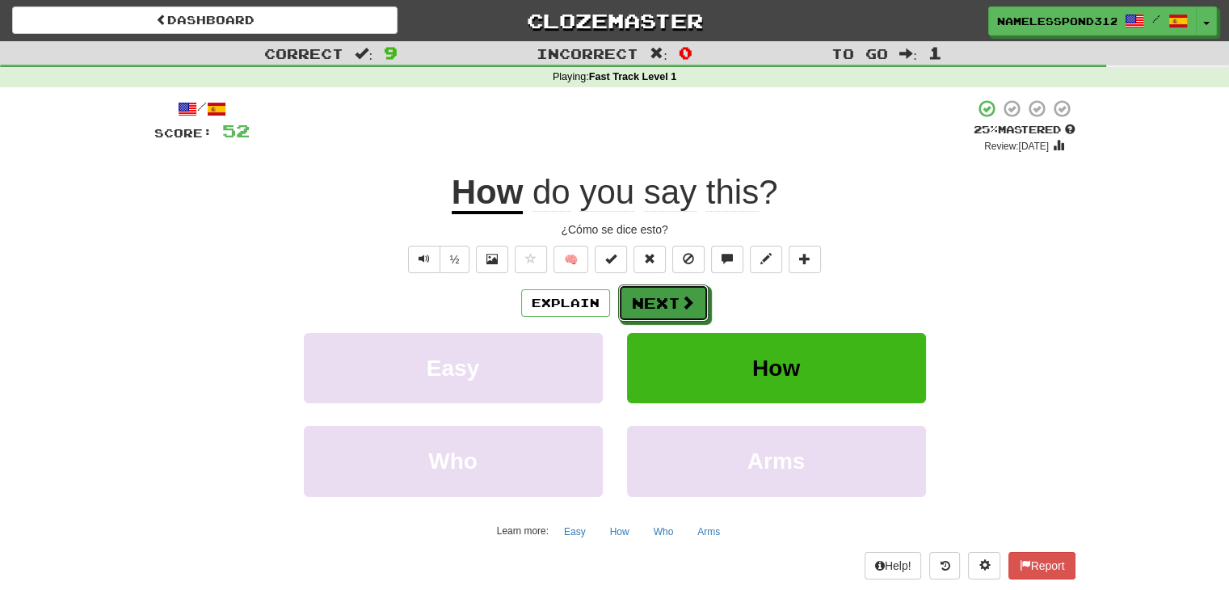
click at [648, 305] on button "Next" at bounding box center [663, 303] width 91 height 37
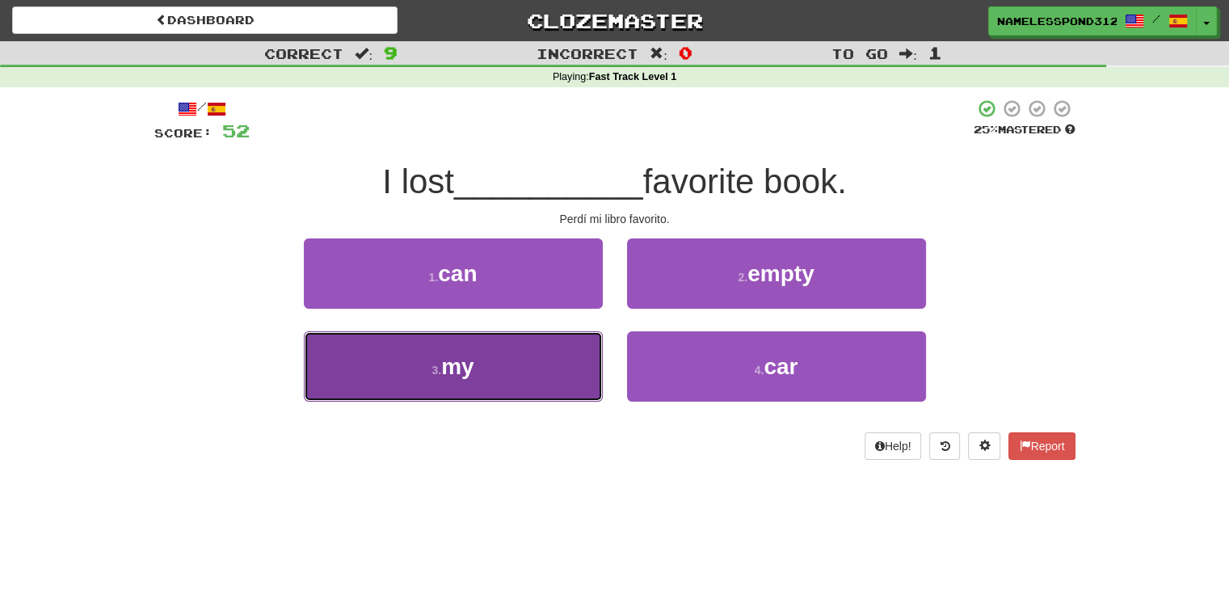
click at [551, 375] on button "3 . my" at bounding box center [453, 366] width 299 height 70
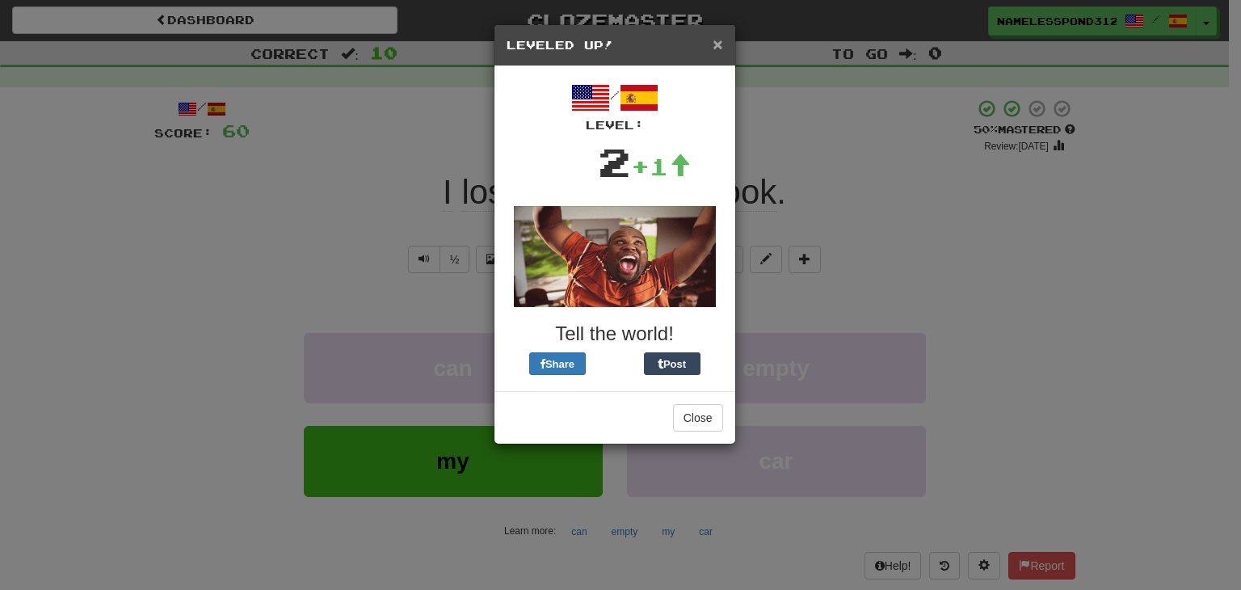
click at [721, 42] on span "×" at bounding box center [718, 44] width 10 height 19
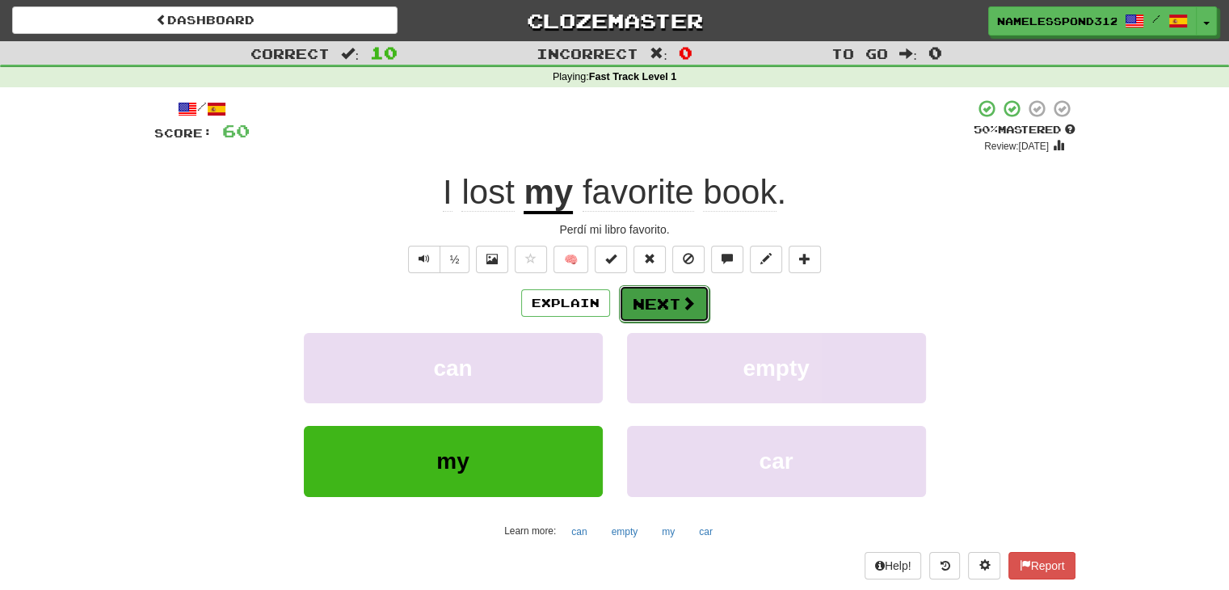
click at [655, 300] on button "Next" at bounding box center [664, 303] width 91 height 37
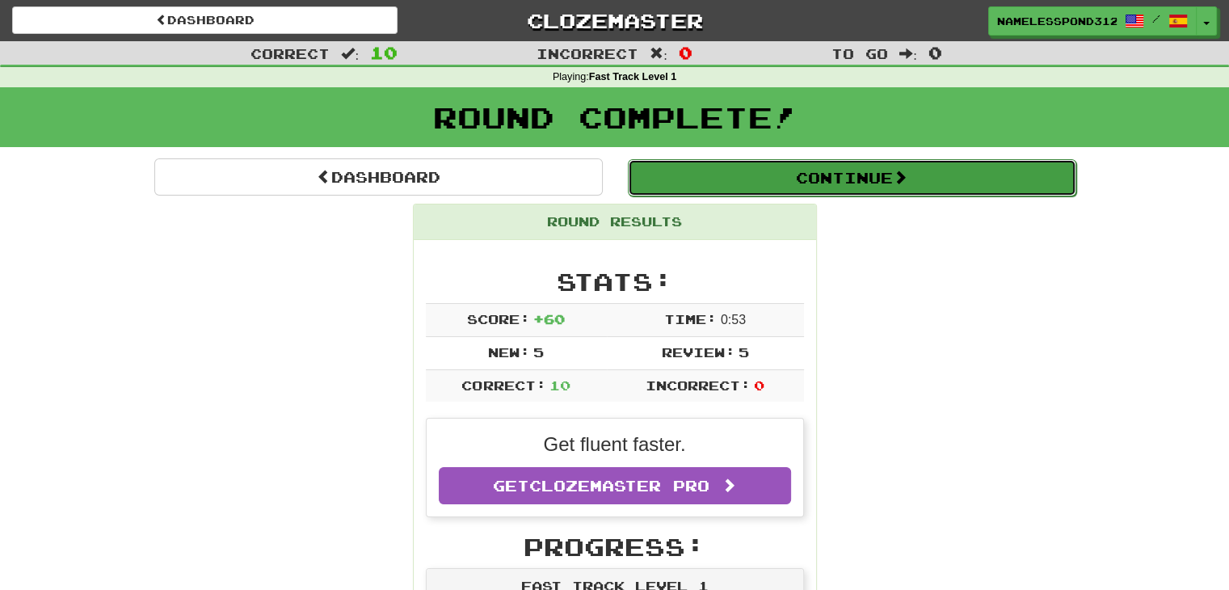
click at [809, 184] on button "Continue" at bounding box center [852, 177] width 449 height 37
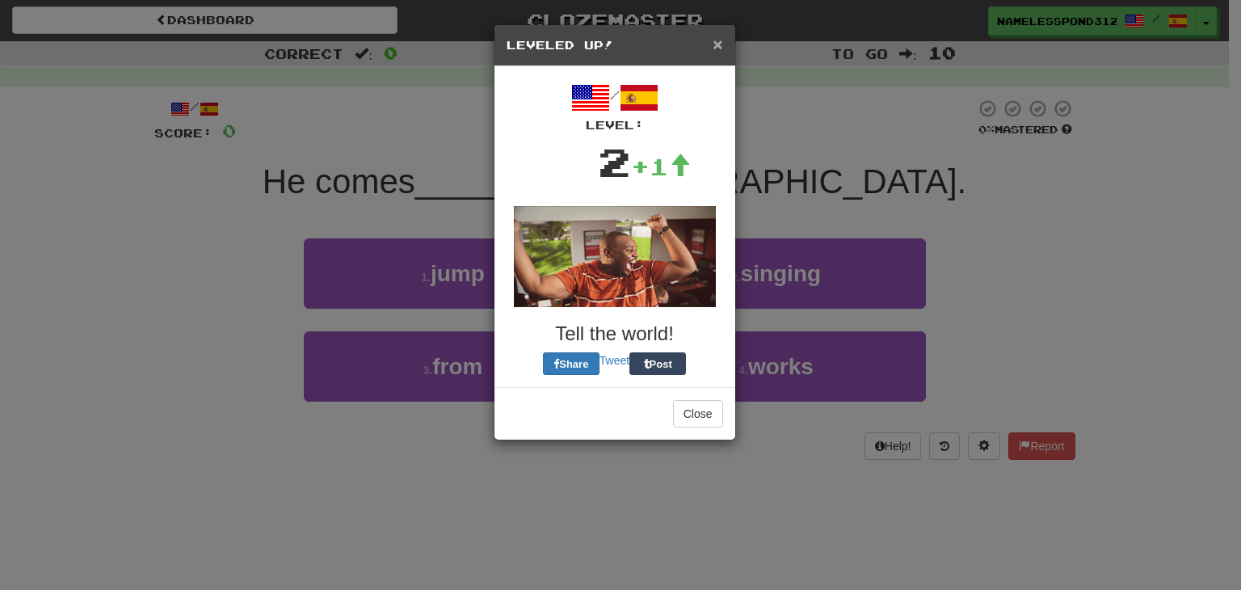
click at [714, 43] on span "×" at bounding box center [718, 44] width 10 height 19
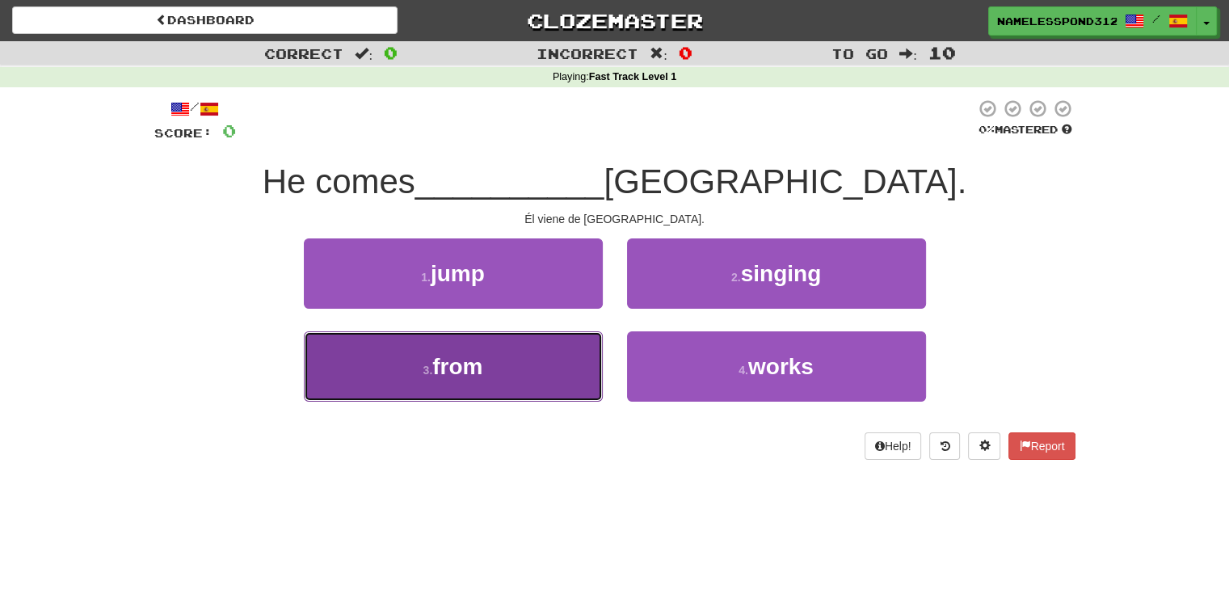
click at [494, 350] on button "3 . from" at bounding box center [453, 366] width 299 height 70
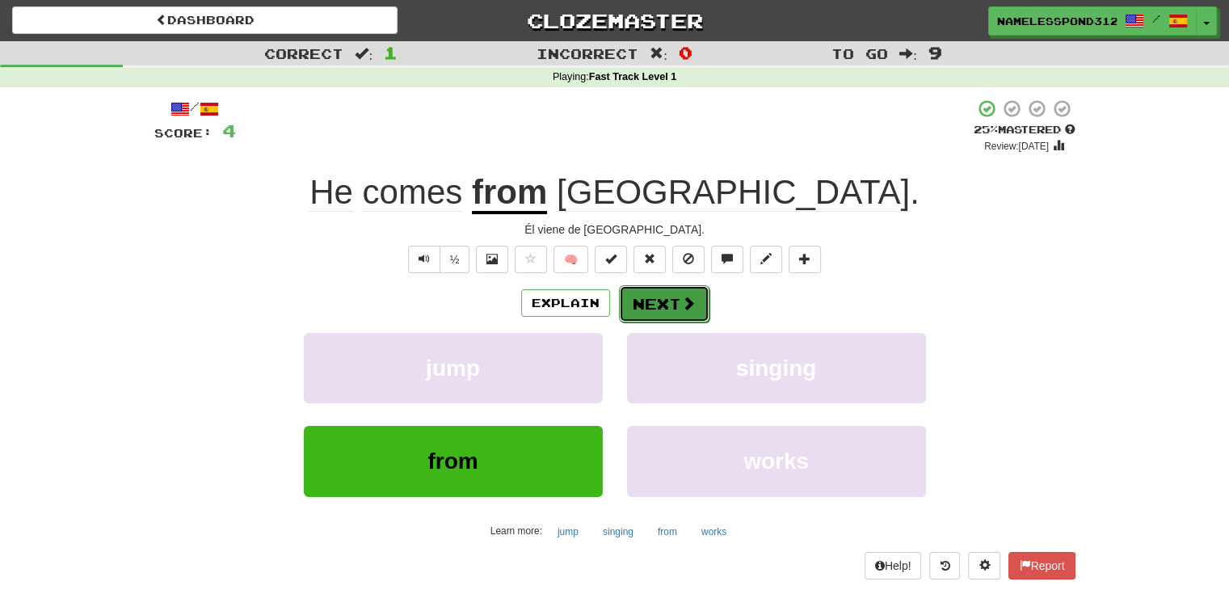
click at [630, 295] on button "Next" at bounding box center [664, 303] width 91 height 37
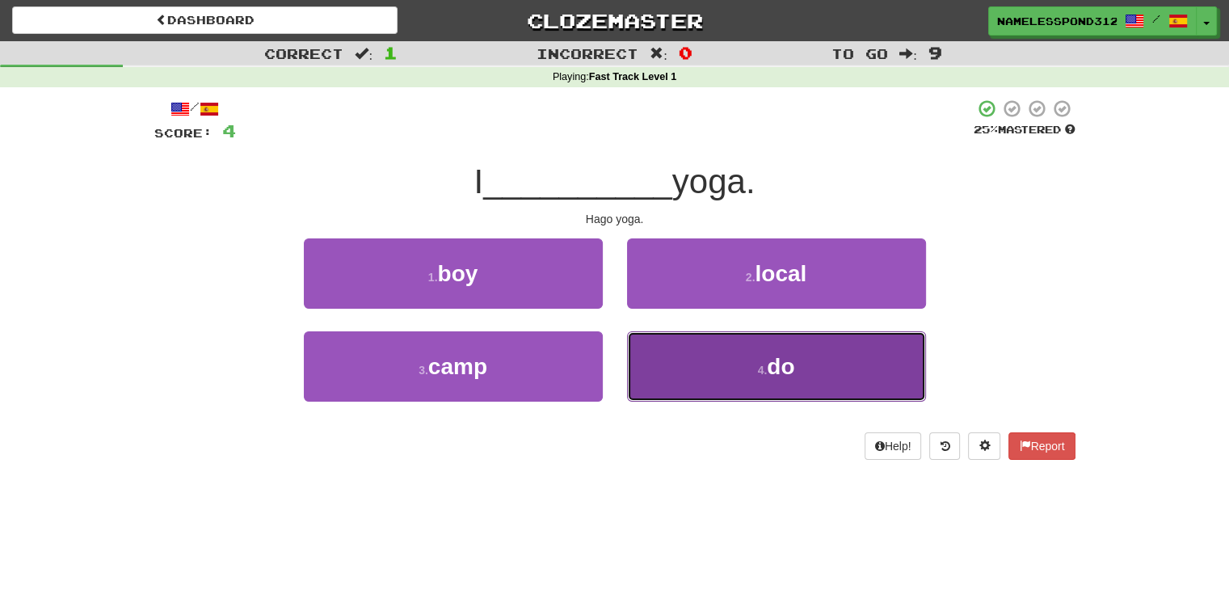
click at [664, 357] on button "4 . do" at bounding box center [776, 366] width 299 height 70
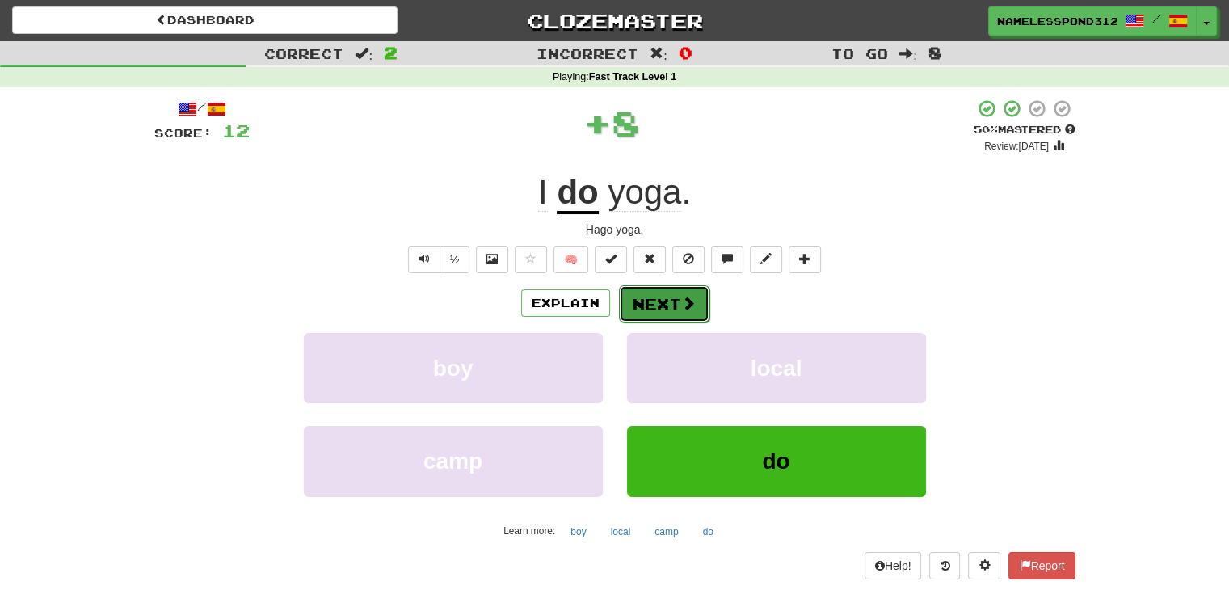
click at [659, 307] on button "Next" at bounding box center [664, 303] width 91 height 37
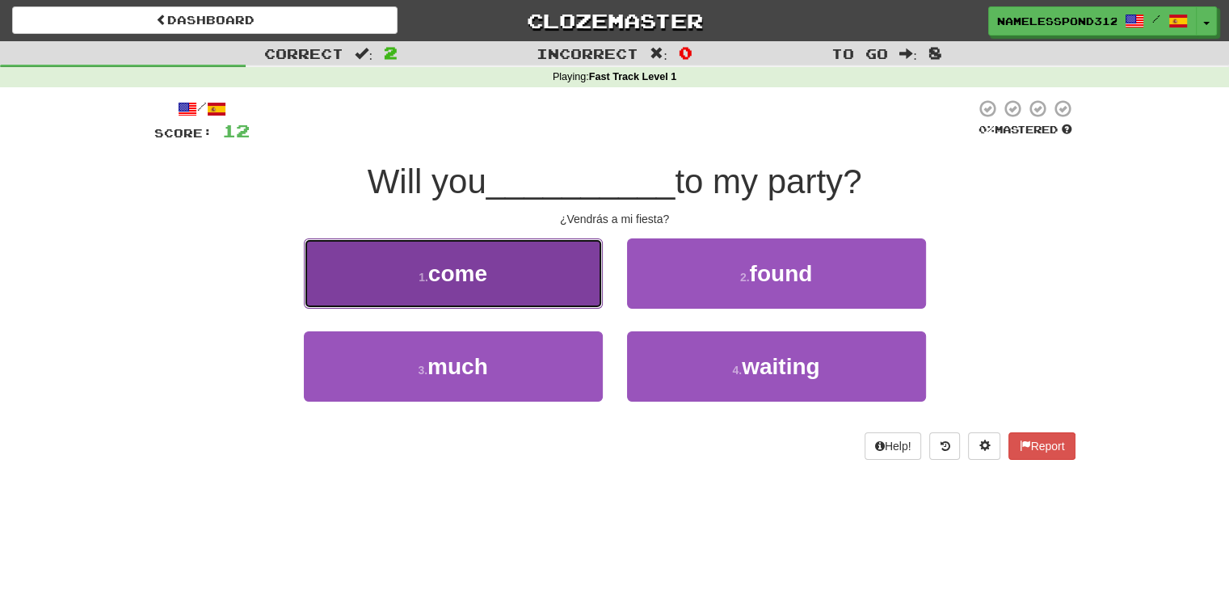
click at [554, 289] on button "1 . come" at bounding box center [453, 273] width 299 height 70
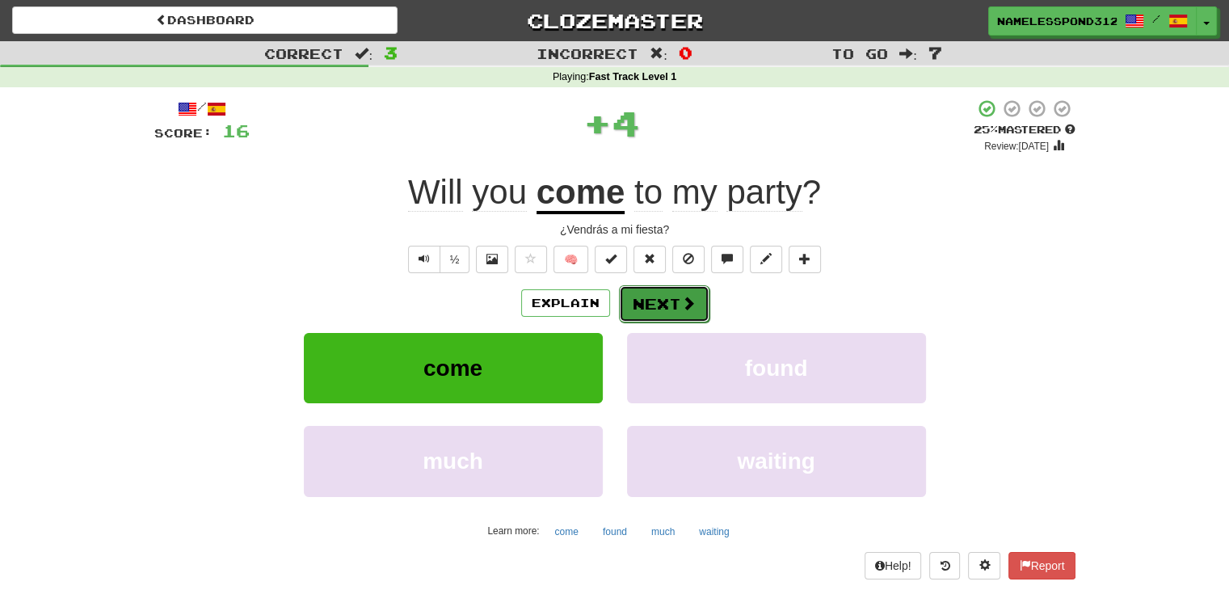
click at [630, 298] on button "Next" at bounding box center [664, 303] width 91 height 37
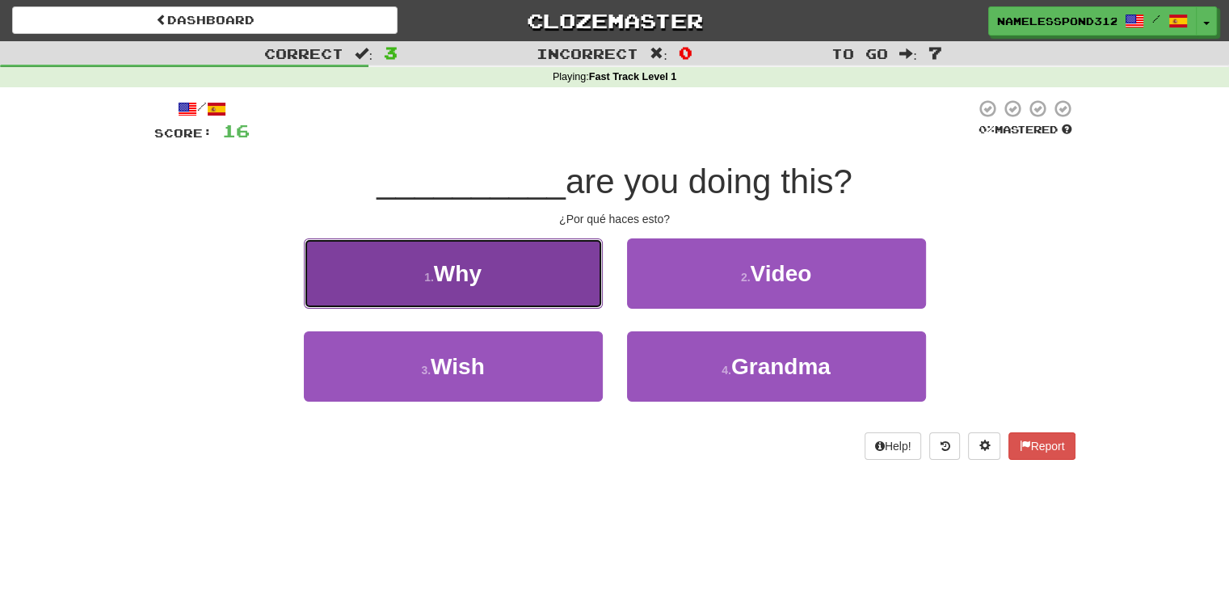
click at [531, 285] on button "1 . Why" at bounding box center [453, 273] width 299 height 70
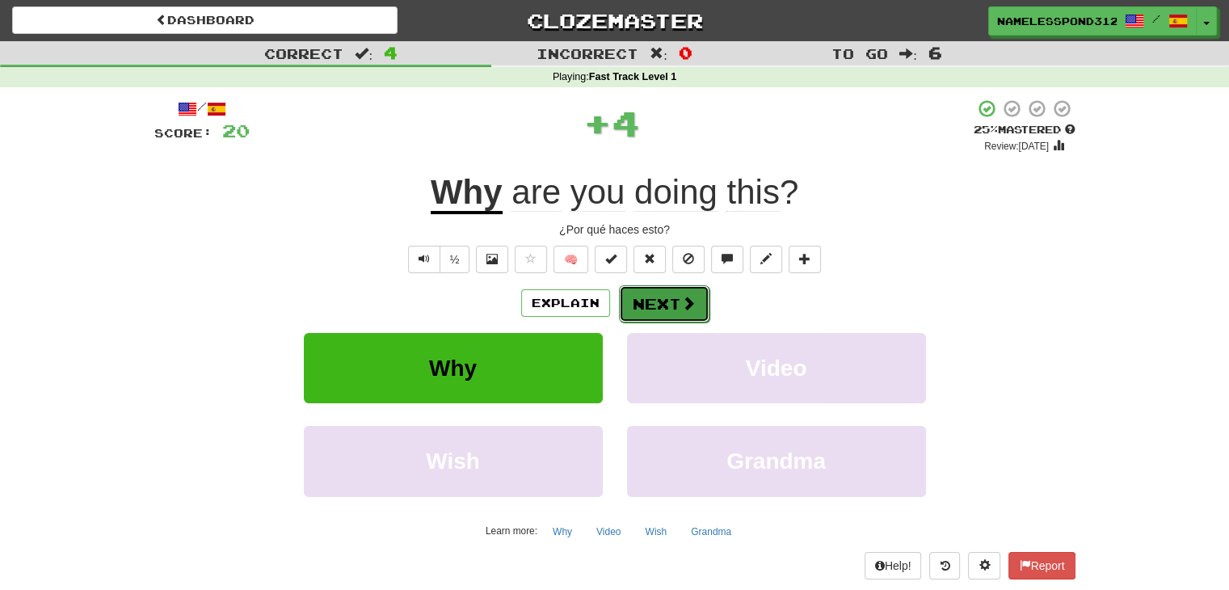
click at [662, 310] on button "Next" at bounding box center [664, 303] width 91 height 37
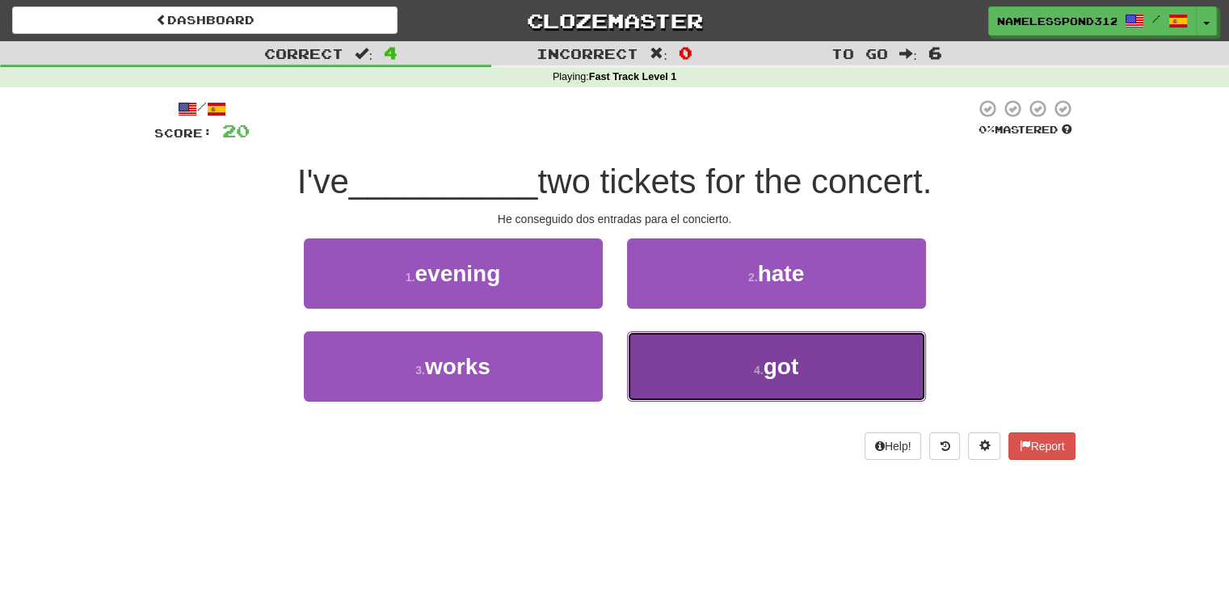
click at [682, 352] on button "4 . got" at bounding box center [776, 366] width 299 height 70
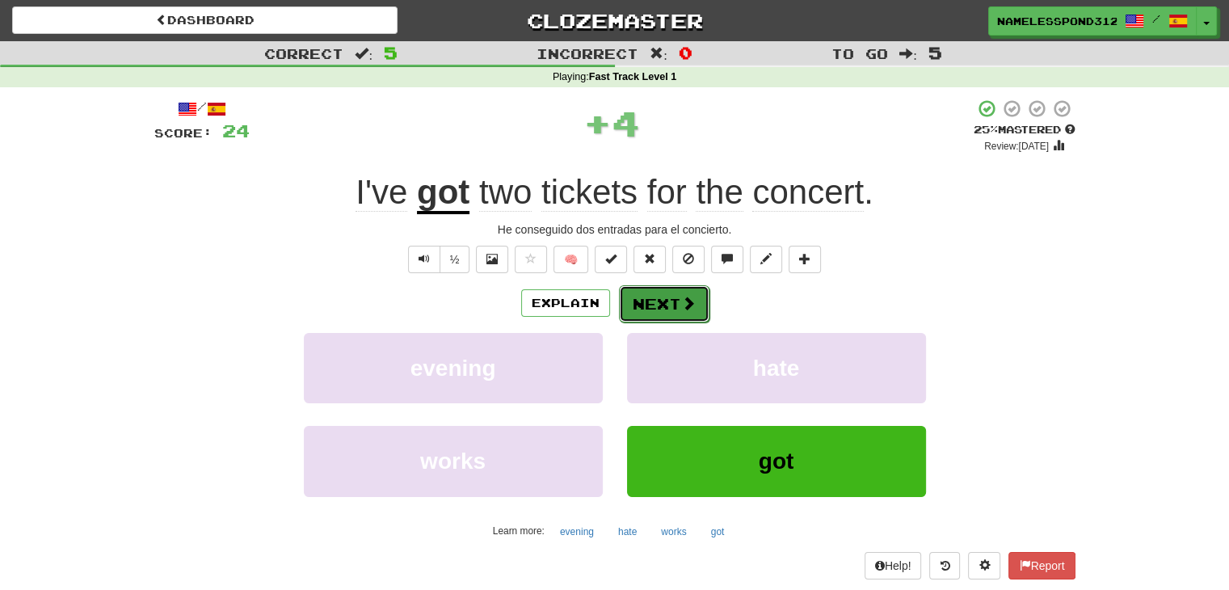
click at [663, 301] on button "Next" at bounding box center [664, 303] width 91 height 37
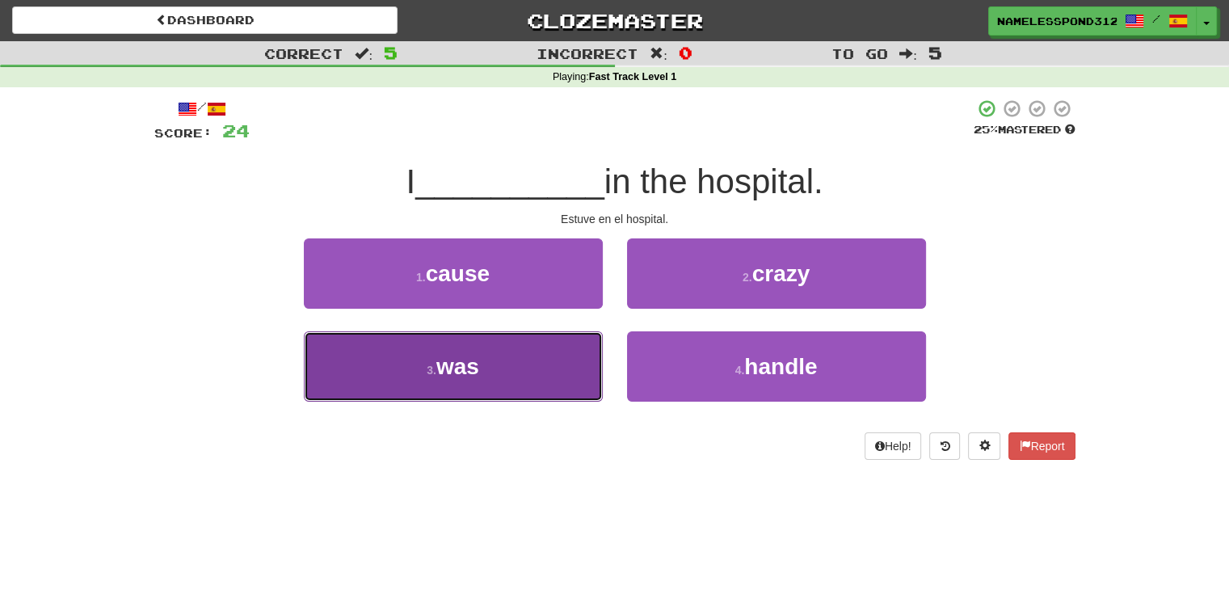
click at [557, 359] on button "3 . was" at bounding box center [453, 366] width 299 height 70
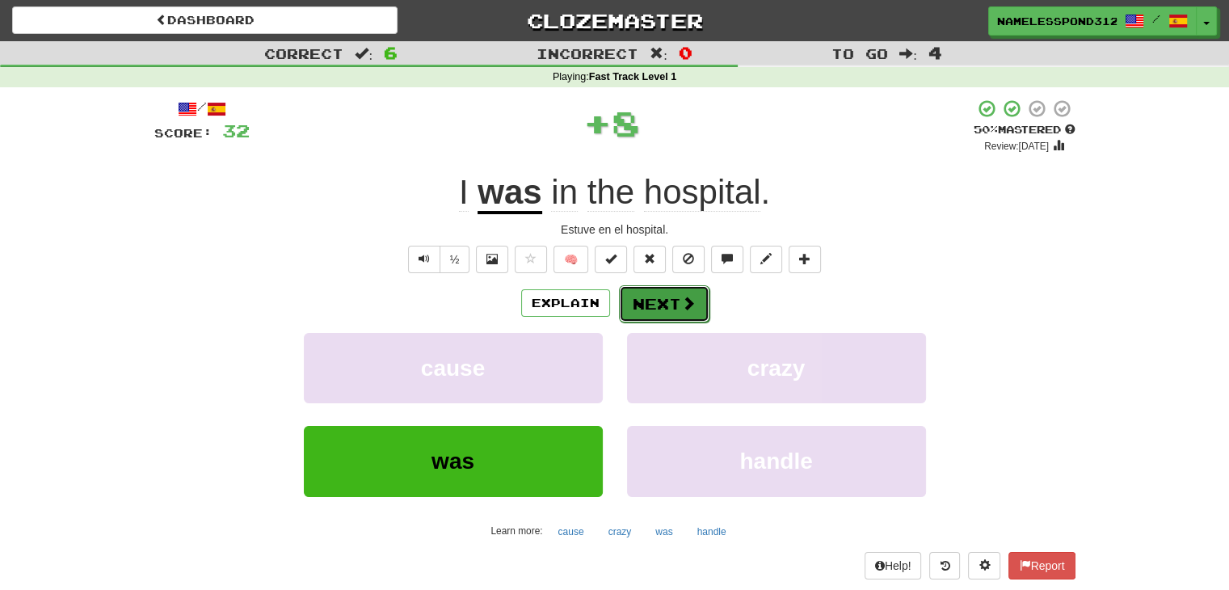
click at [634, 298] on button "Next" at bounding box center [664, 303] width 91 height 37
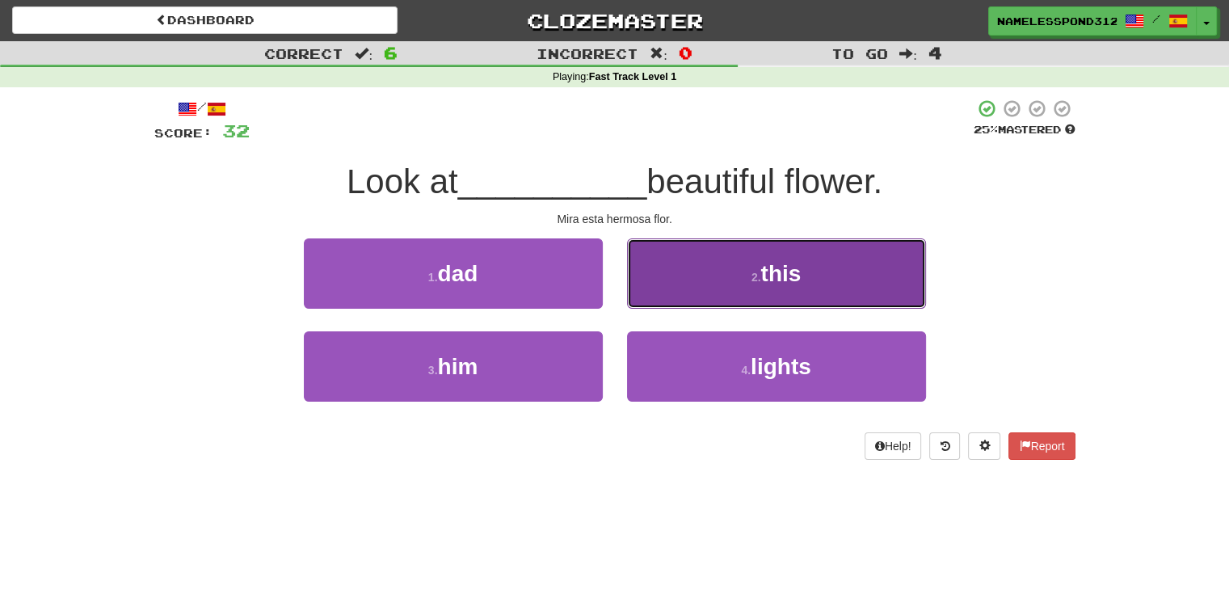
click at [651, 298] on button "2 . this" at bounding box center [776, 273] width 299 height 70
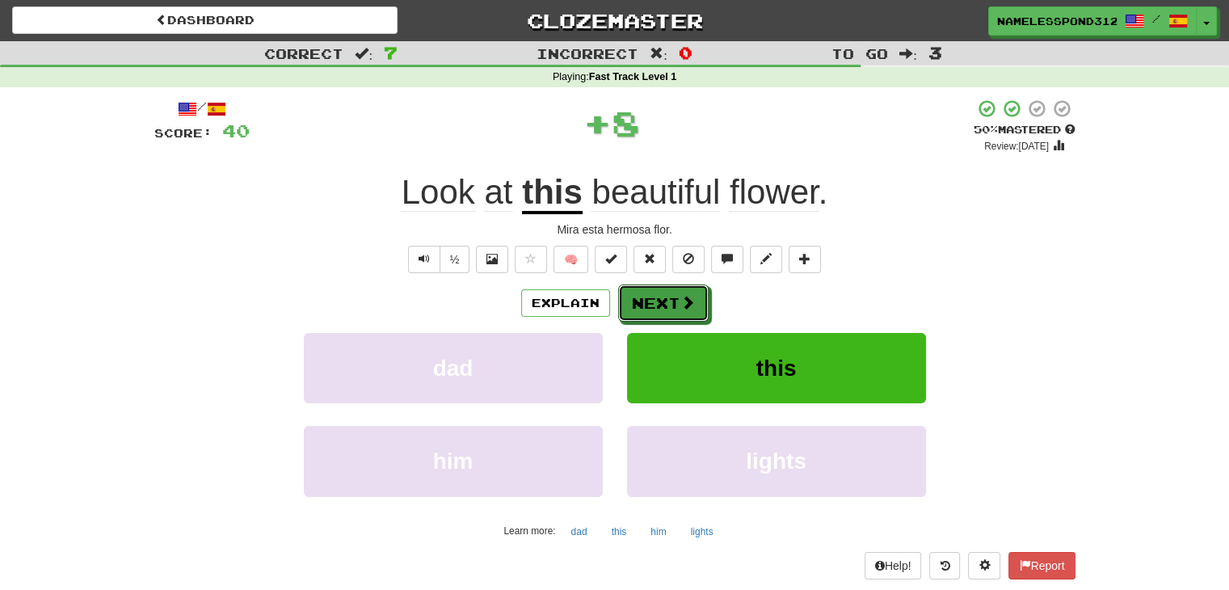
click at [651, 298] on button "Next" at bounding box center [663, 303] width 91 height 37
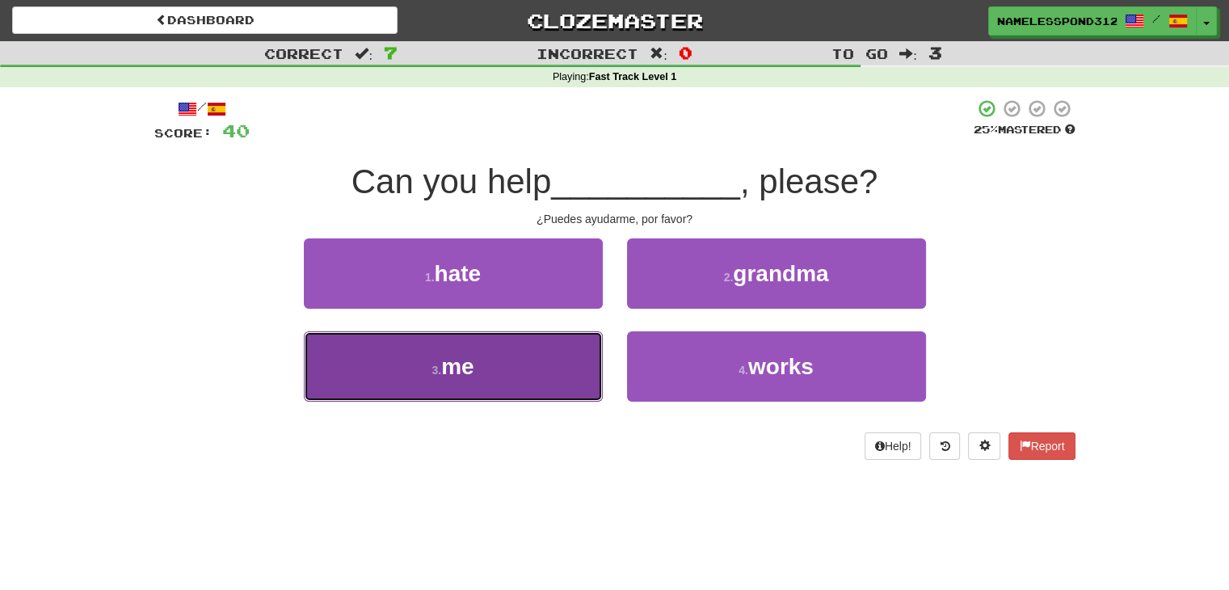
click at [574, 353] on button "3 . me" at bounding box center [453, 366] width 299 height 70
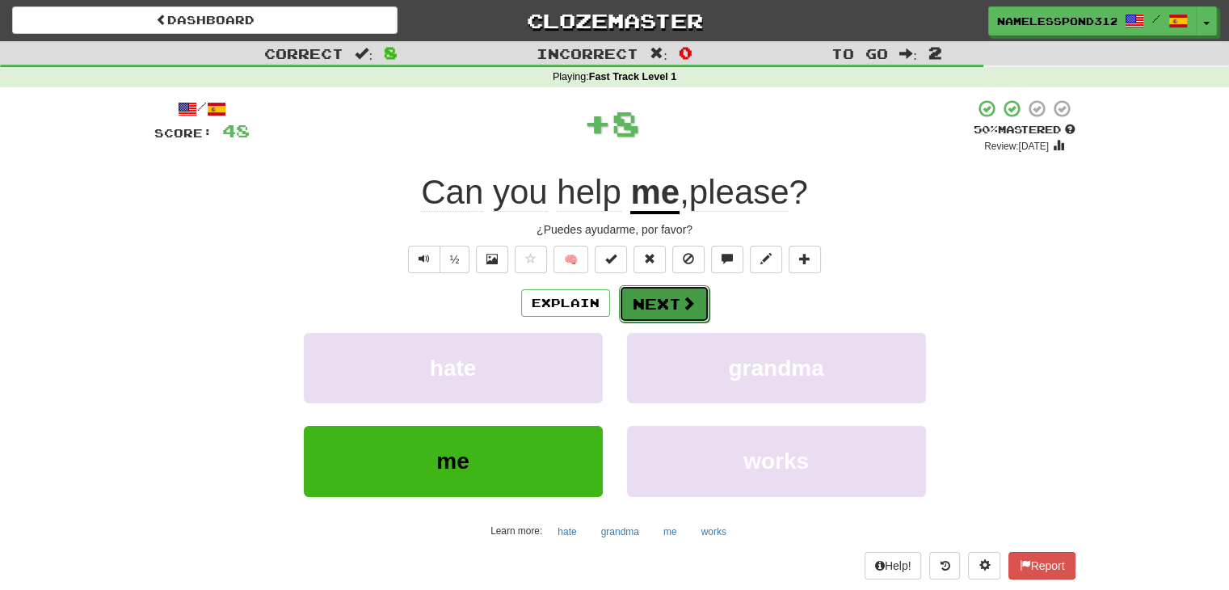
click at [656, 294] on button "Next" at bounding box center [664, 303] width 91 height 37
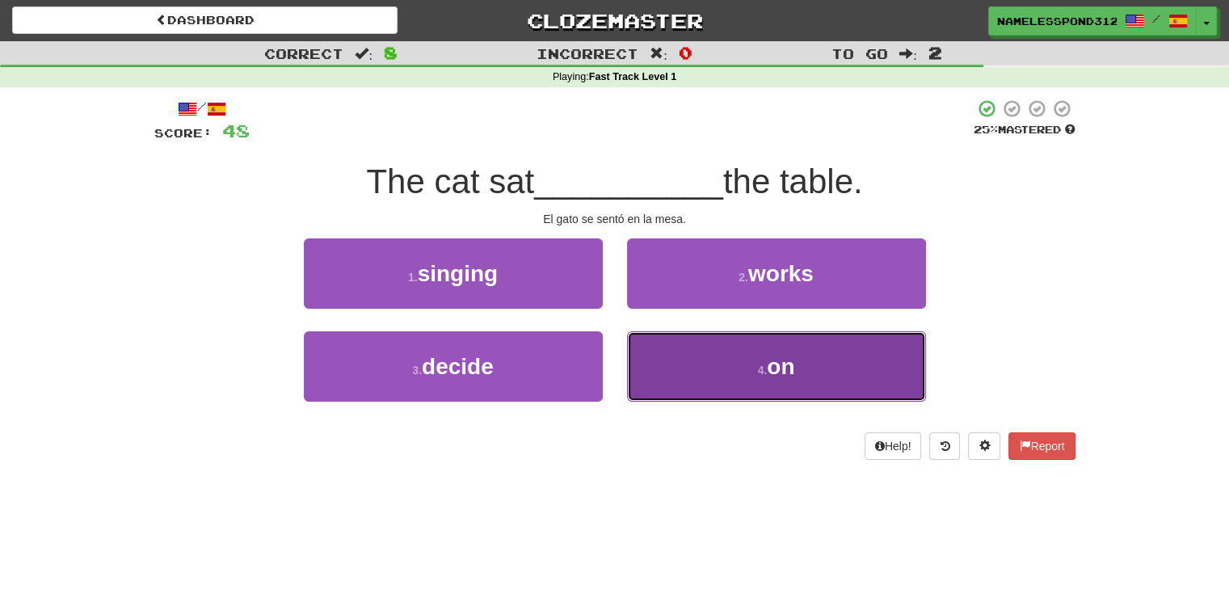
click at [660, 356] on button "4 . on" at bounding box center [776, 366] width 299 height 70
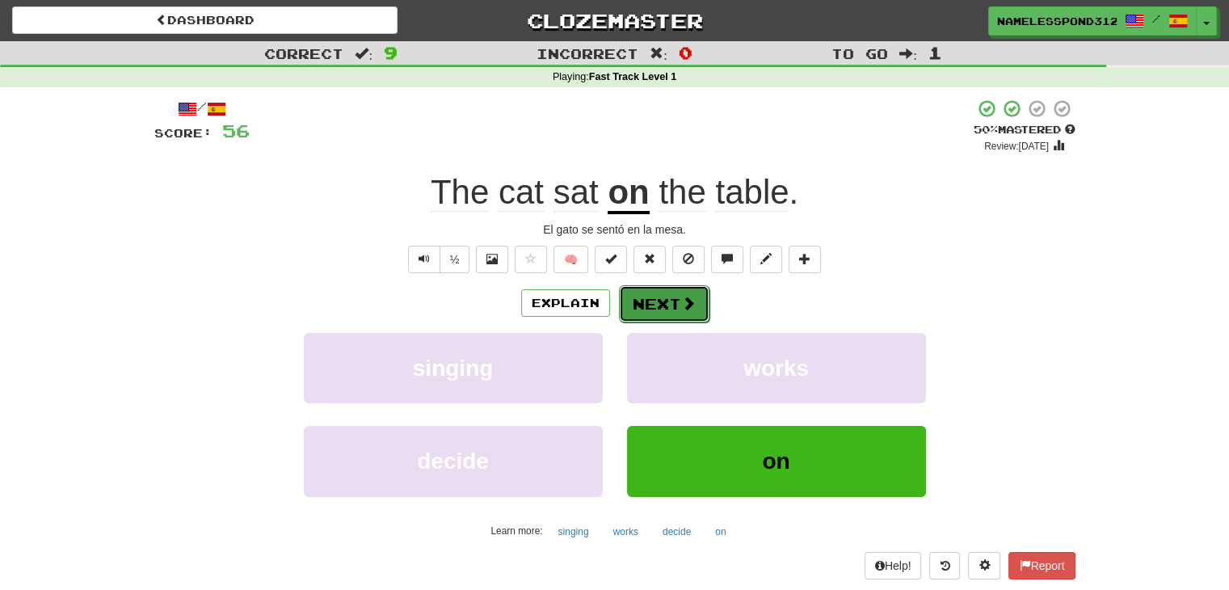
click at [661, 294] on button "Next" at bounding box center [664, 303] width 91 height 37
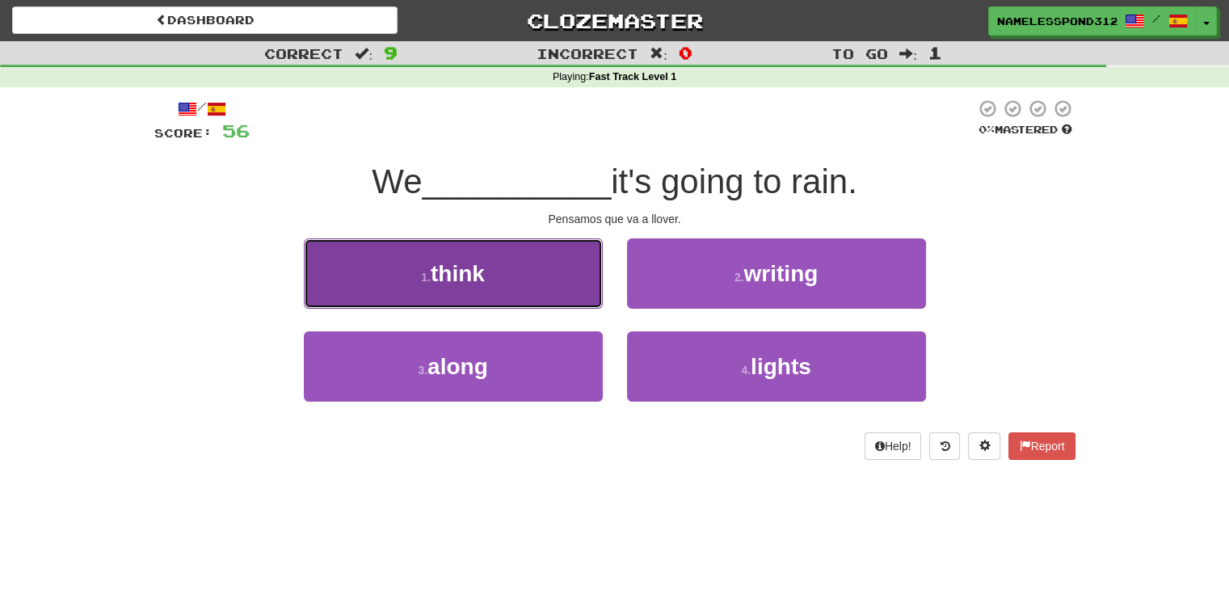
click at [478, 268] on span "think" at bounding box center [458, 273] width 54 height 25
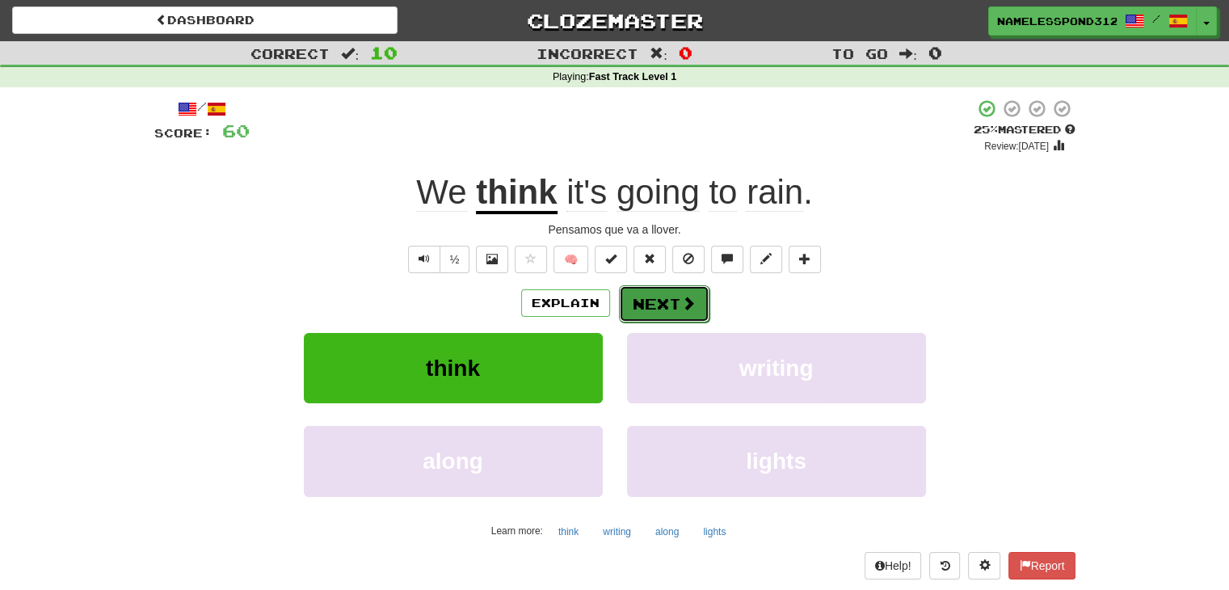
click at [643, 308] on button "Next" at bounding box center [664, 303] width 91 height 37
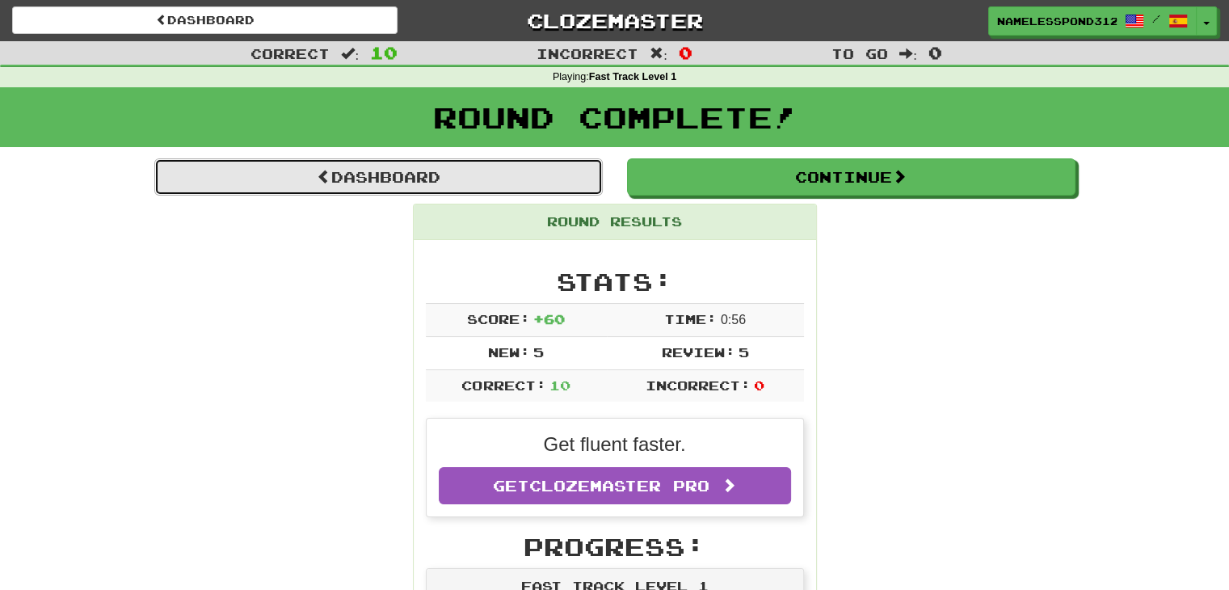
click at [576, 163] on link "Dashboard" at bounding box center [378, 176] width 449 height 37
